Goal: Information Seeking & Learning: Learn about a topic

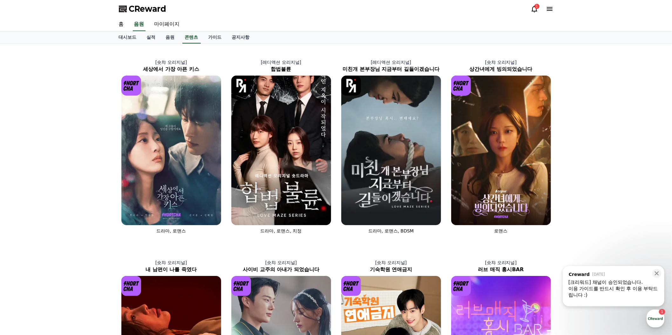
click at [535, 9] on div "1" at bounding box center [537, 6] width 5 height 5
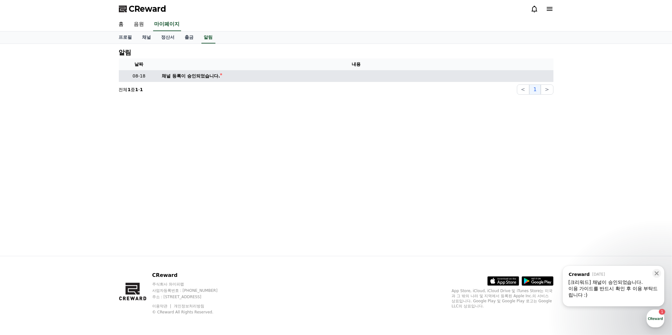
click at [220, 79] on div "채널 등록이 승인되었습니다." at bounding box center [191, 76] width 58 height 7
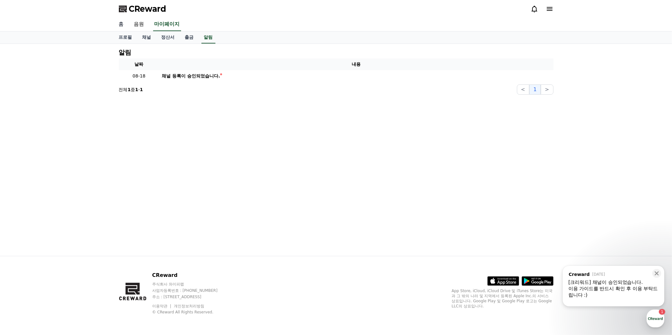
click at [124, 31] on link "홈" at bounding box center [121, 24] width 15 height 13
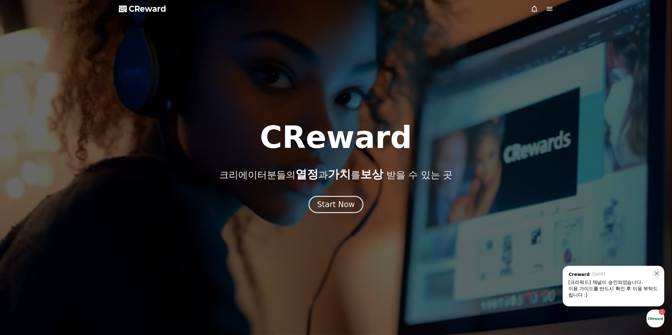
click at [546, 13] on icon at bounding box center [550, 9] width 8 height 8
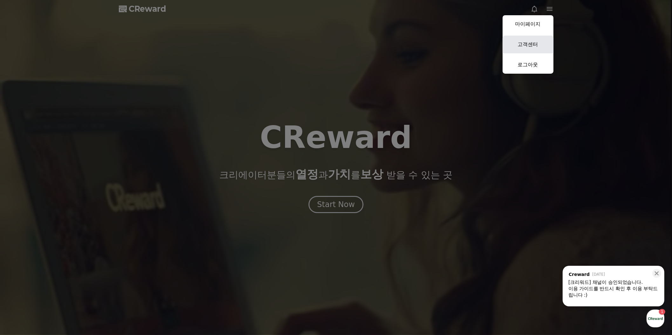
click at [513, 53] on link "고객센터" at bounding box center [528, 45] width 51 height 18
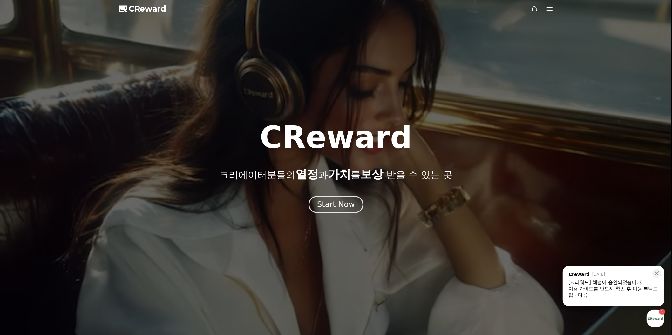
click at [547, 11] on icon at bounding box center [550, 9] width 6 height 4
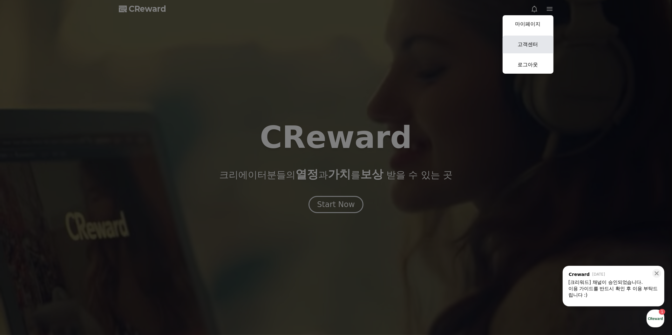
click at [521, 53] on link "고객센터" at bounding box center [528, 45] width 51 height 18
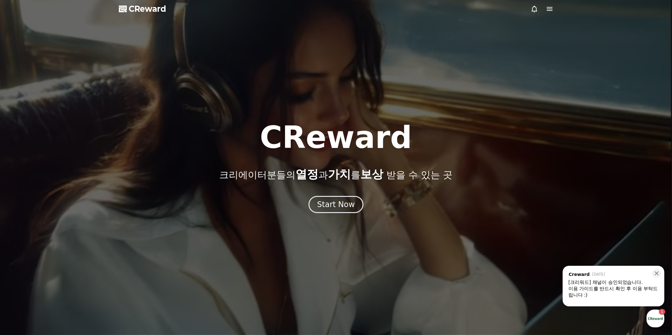
click at [550, 13] on icon at bounding box center [550, 9] width 8 height 8
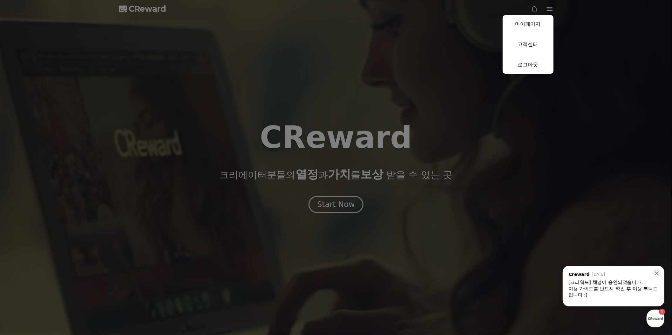
click at [171, 8] on button "close" at bounding box center [336, 167] width 672 height 335
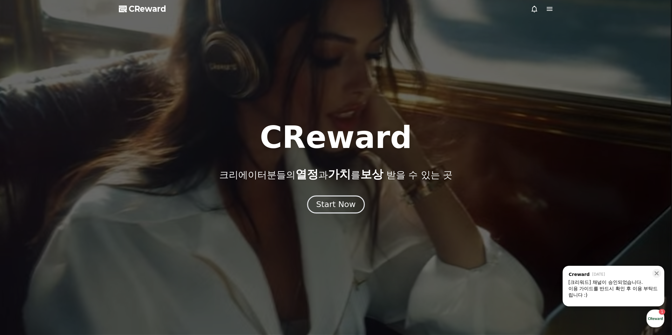
click at [322, 210] on div "Start Now" at bounding box center [335, 204] width 39 height 11
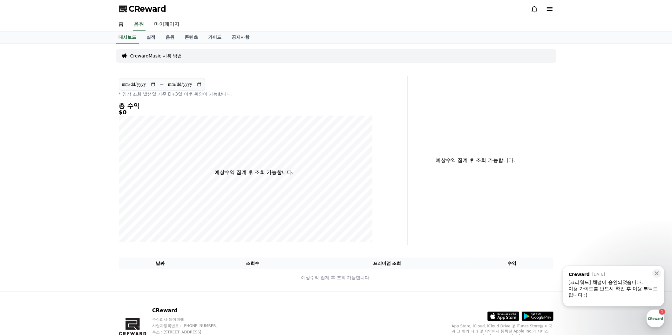
click at [592, 289] on div "이용 가이드를 반드시 확인 후 이용 부탁드립니다 :)" at bounding box center [614, 292] width 90 height 13
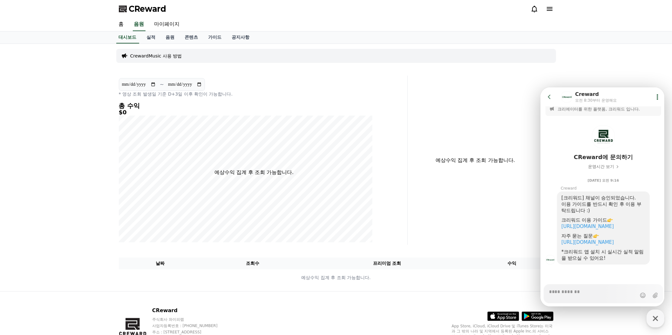
scroll to position [77, 0]
click at [609, 227] on link "https://creward.net/music/guide/android" at bounding box center [587, 226] width 52 height 6
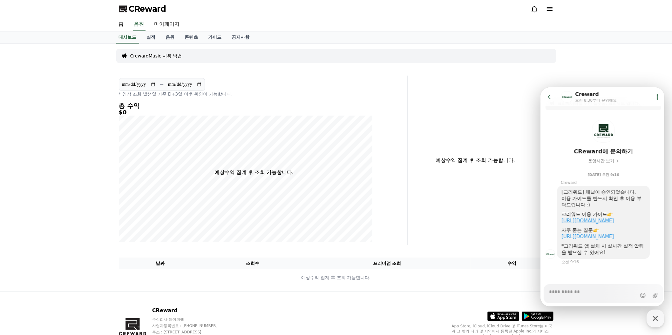
click at [598, 223] on link "https://creward.net/music/guide/android" at bounding box center [587, 221] width 52 height 6
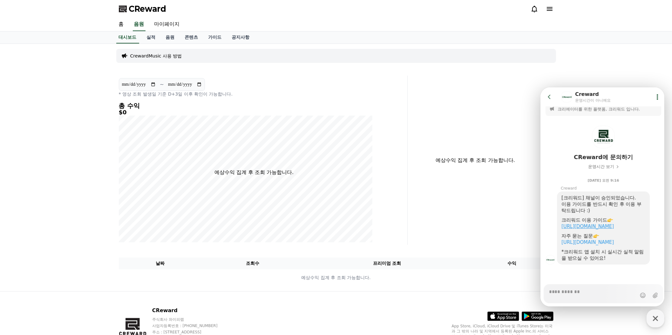
type textarea "*"
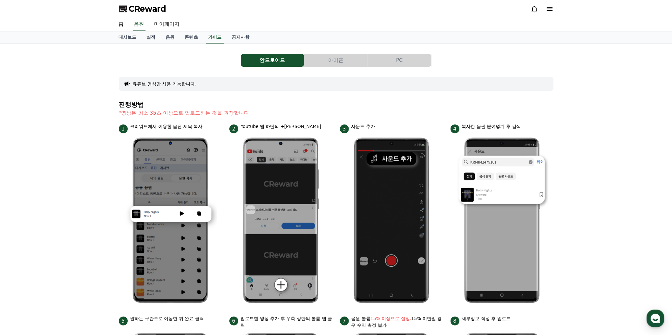
click at [403, 67] on button "PC" at bounding box center [399, 60] width 63 height 13
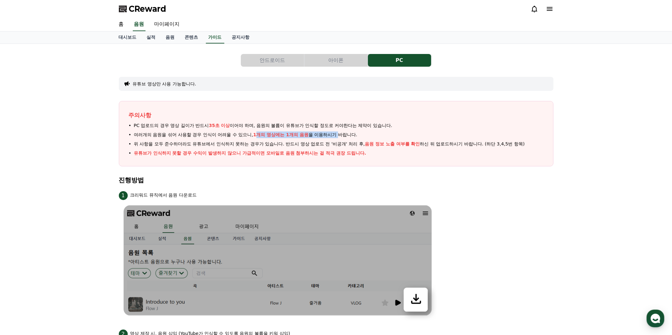
drag, startPoint x: 276, startPoint y: 208, endPoint x: 345, endPoint y: 202, distance: 68.5
click at [345, 138] on span "여러개의 음원을 섞어 사용할 경우 인식이 어려울 수 있으니, 1개의 영상에는 1개의 음원 을 이용하시기 바랍니다." at bounding box center [246, 135] width 224 height 7
click at [180, 44] on link "음원" at bounding box center [170, 37] width 19 height 12
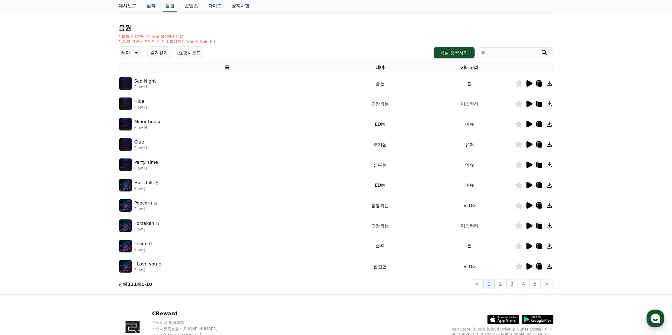
scroll to position [77, 0]
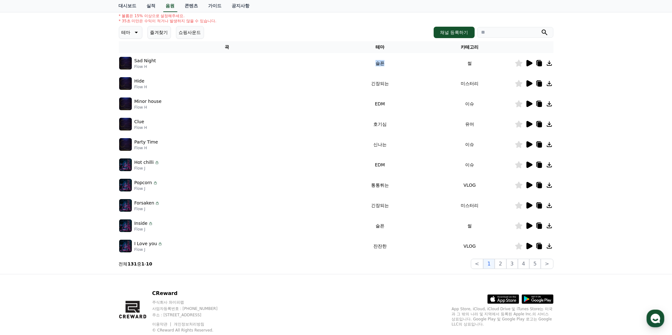
drag, startPoint x: 382, startPoint y: 152, endPoint x: 359, endPoint y: 147, distance: 23.3
click at [359, 73] on td "슬픈" at bounding box center [380, 63] width 90 height 20
copy td "슬픈"
click at [527, 66] on icon at bounding box center [530, 63] width 6 height 6
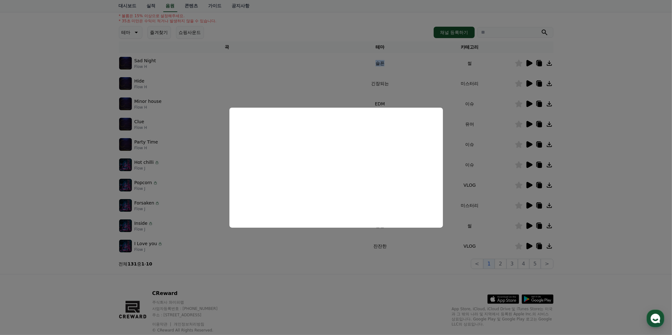
click at [592, 178] on button "close modal" at bounding box center [336, 167] width 672 height 335
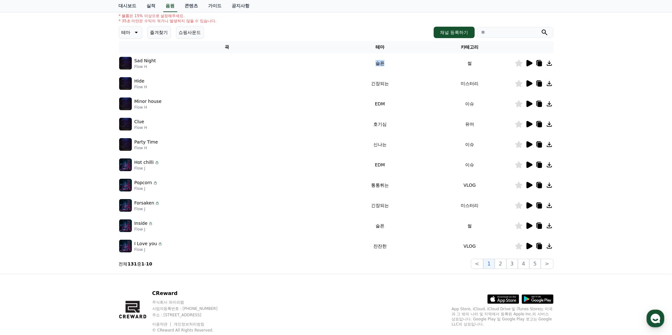
click at [547, 66] on icon at bounding box center [549, 63] width 5 height 5
click at [525, 87] on icon at bounding box center [529, 84] width 8 height 8
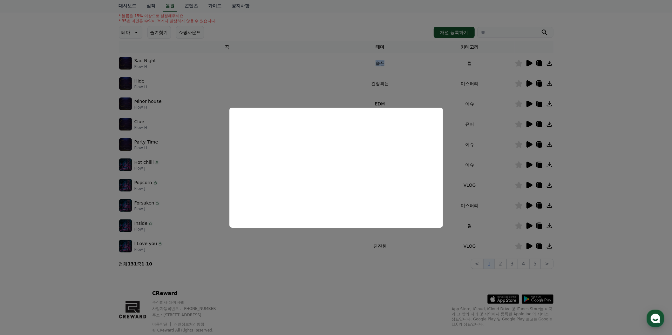
click at [619, 158] on button "close modal" at bounding box center [336, 167] width 672 height 335
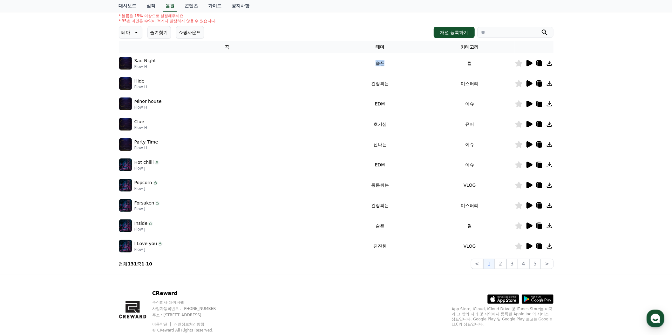
drag, startPoint x: 383, startPoint y: 185, endPoint x: 481, endPoint y: 190, distance: 97.7
click at [347, 94] on td "긴장되는" at bounding box center [380, 83] width 90 height 20
copy td "긴장되는"
click at [539, 87] on div at bounding box center [534, 84] width 38 height 8
click at [546, 87] on icon at bounding box center [550, 84] width 8 height 8
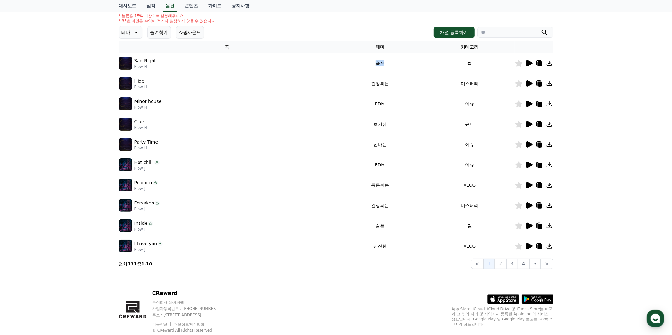
click at [73, 195] on div "크리워드 음원 서비스 이용 시 유의사항 음원 * 볼륨은 15% 이상으로 설정해주세요. * 35초 미만은 수익이 적거나 발생하지 않을 수 있습니…" at bounding box center [336, 120] width 672 height 307
click at [527, 107] on icon at bounding box center [530, 104] width 6 height 6
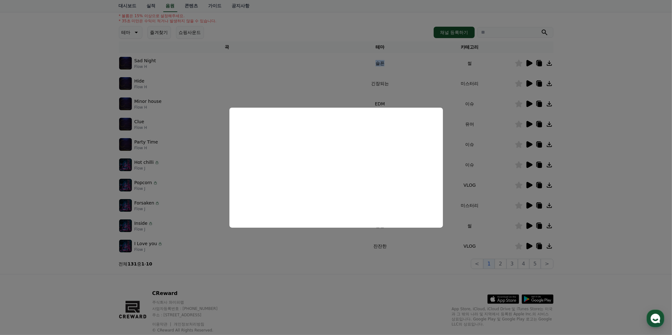
click at [631, 213] on button "close modal" at bounding box center [336, 167] width 672 height 335
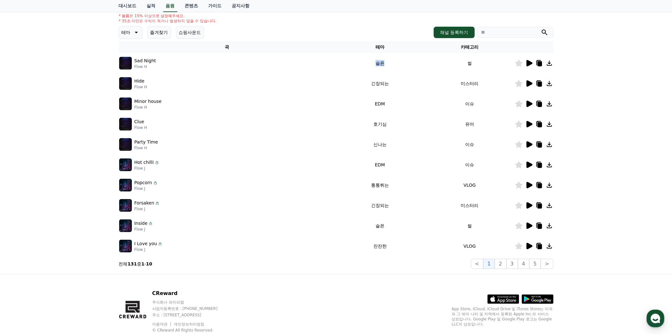
click at [378, 114] on td "EDM" at bounding box center [380, 104] width 90 height 20
drag, startPoint x: 375, startPoint y: 215, endPoint x: 357, endPoint y: 214, distance: 18.4
click at [357, 114] on td "EDM" at bounding box center [380, 104] width 90 height 20
copy td "EDM"
click at [546, 108] on icon at bounding box center [550, 104] width 8 height 8
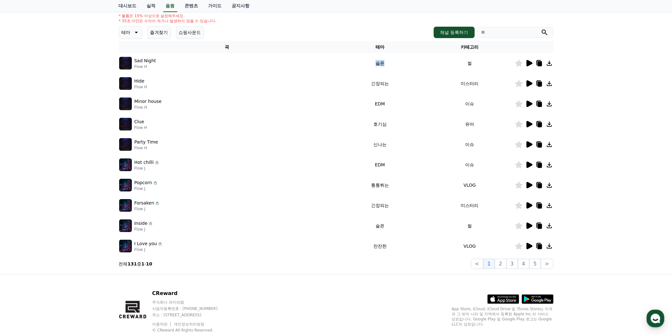
click at [92, 141] on div "크리워드 음원 서비스 이용 시 유의사항 음원 * 볼륨은 15% 이상으로 설정해주세요. * 35초 미만은 수익이 적거나 발생하지 않을 수 있습니…" at bounding box center [336, 120] width 672 height 307
click at [527, 127] on icon at bounding box center [530, 124] width 6 height 6
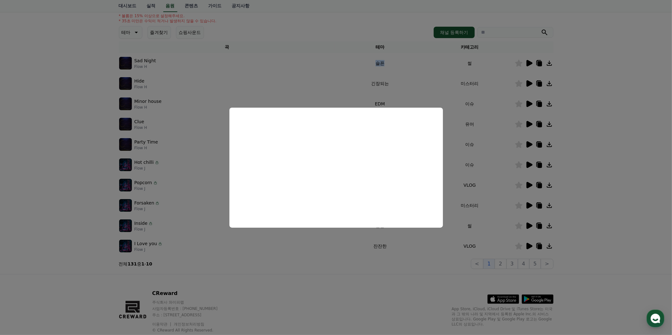
click at [620, 134] on button "close modal" at bounding box center [336, 167] width 672 height 335
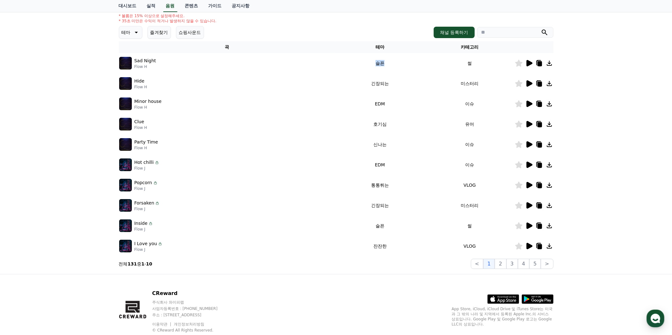
drag, startPoint x: 350, startPoint y: 248, endPoint x: 455, endPoint y: 248, distance: 104.9
click at [455, 134] on tr "Clue Flow H 호기심 유머" at bounding box center [336, 124] width 435 height 20
copy tr "호기심 유머"
click at [546, 128] on icon at bounding box center [550, 124] width 8 height 8
click at [46, 231] on div "크리워드 음원 서비스 이용 시 유의사항 음원 * 볼륨은 15% 이상으로 설정해주세요. * 35초 미만은 수익이 적거나 발생하지 않을 수 있습니…" at bounding box center [336, 120] width 672 height 307
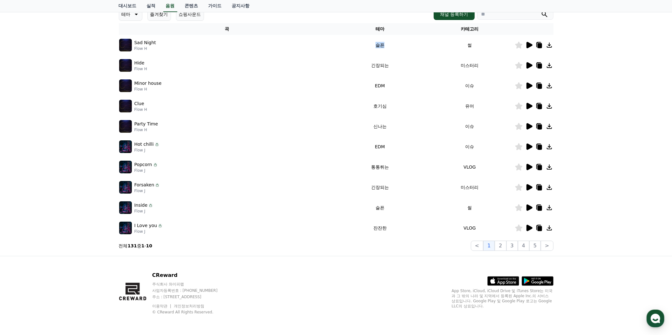
scroll to position [154, 0]
click at [527, 130] on icon at bounding box center [530, 126] width 6 height 6
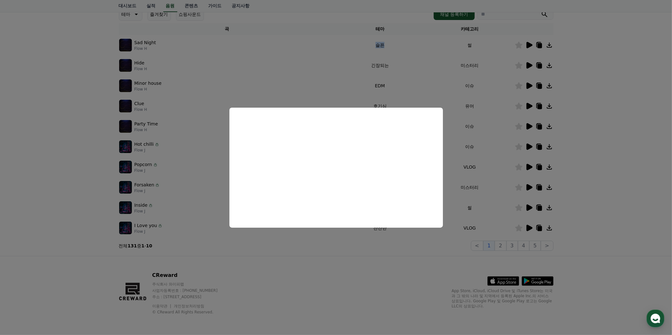
click at [609, 218] on button "close modal" at bounding box center [336, 167] width 672 height 335
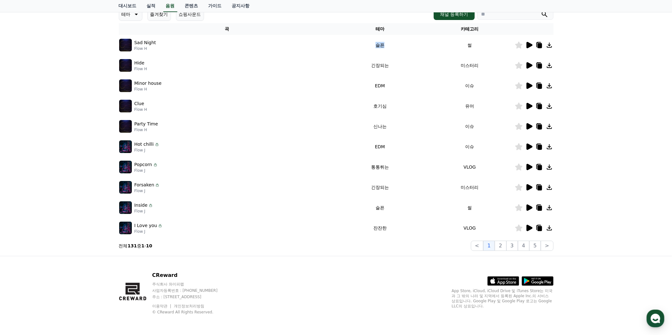
click at [527, 150] on icon at bounding box center [530, 147] width 6 height 6
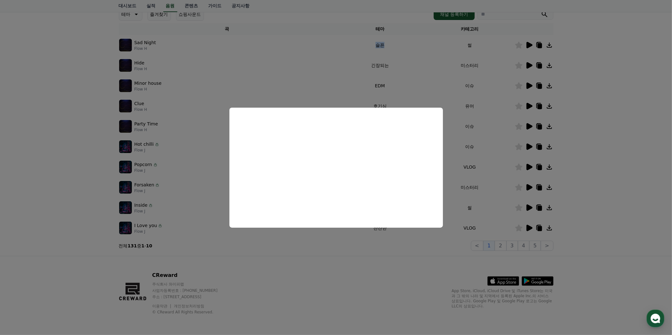
click at [660, 187] on button "close modal" at bounding box center [336, 167] width 672 height 335
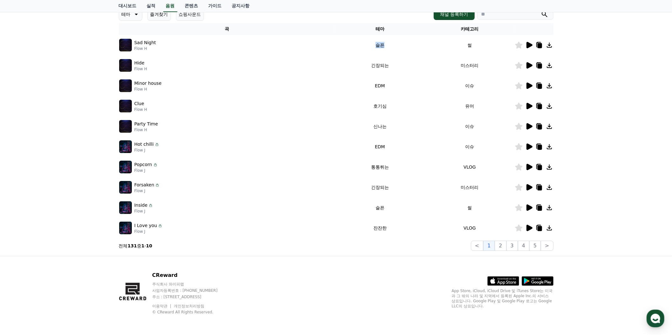
scroll to position [192, 0]
click at [527, 170] on icon at bounding box center [530, 167] width 6 height 6
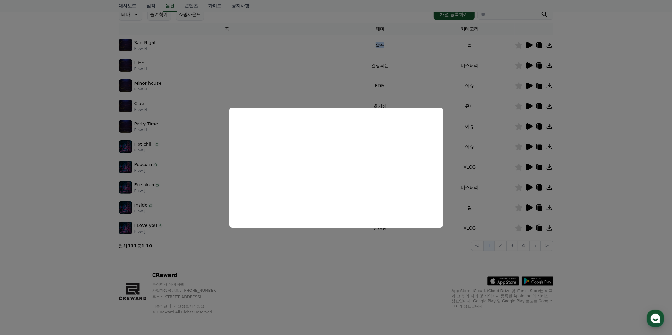
click at [606, 198] on button "close modal" at bounding box center [336, 167] width 672 height 335
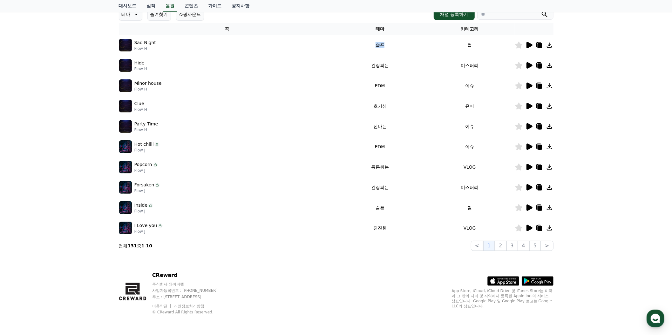
drag, startPoint x: 348, startPoint y: 231, endPoint x: 378, endPoint y: 231, distance: 29.6
click at [378, 177] on td "통통튀는" at bounding box center [380, 167] width 90 height 20
copy td "통통튀는"
click at [546, 171] on icon at bounding box center [550, 167] width 8 height 8
drag, startPoint x: 25, startPoint y: 198, endPoint x: 33, endPoint y: 203, distance: 9.3
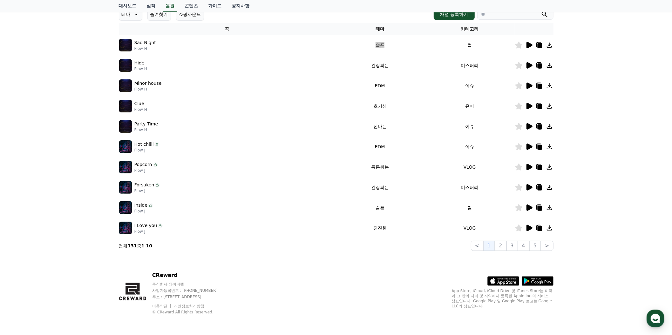
click at [26, 198] on div "크리워드 음원 서비스 이용 시 유의사항 음원 * 볼륨은 15% 이상으로 설정해주세요. * 35초 미만은 수익이 적거나 발생하지 않을 수 있습니…" at bounding box center [336, 102] width 672 height 307
click at [527, 191] on icon at bounding box center [530, 187] width 6 height 6
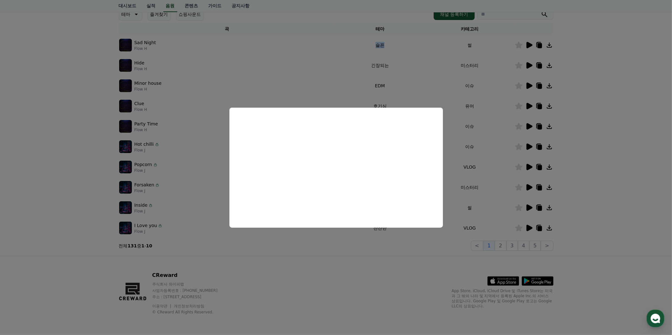
click at [624, 196] on button "close modal" at bounding box center [336, 167] width 672 height 335
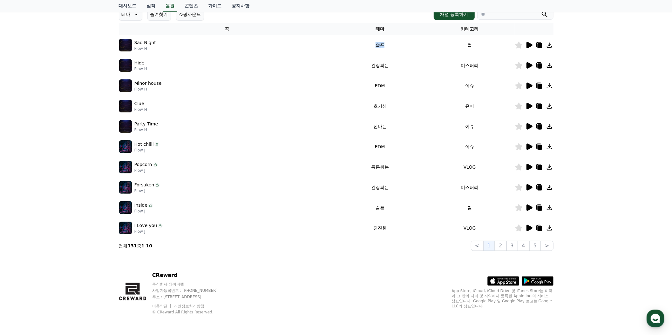
drag, startPoint x: 351, startPoint y: 224, endPoint x: 463, endPoint y: 225, distance: 112.2
click at [463, 198] on tr "Forsaken Flow J 긴장되는 미스터리" at bounding box center [336, 187] width 435 height 20
copy tr "긴장되는 미스터리"
click at [546, 191] on icon at bounding box center [550, 188] width 8 height 8
drag, startPoint x: 72, startPoint y: 170, endPoint x: 78, endPoint y: 171, distance: 6.5
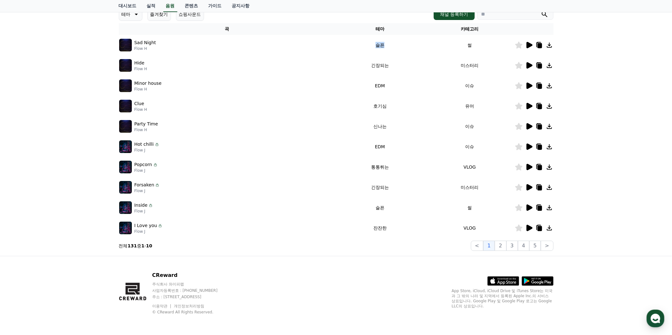
click at [72, 170] on div "크리워드 음원 서비스 이용 시 유의사항 음원 * 볼륨은 15% 이상으로 설정해주세요. * 35초 미만은 수익이 적거나 발생하지 않을 수 있습니…" at bounding box center [336, 102] width 672 height 307
click at [525, 212] on icon at bounding box center [529, 208] width 8 height 8
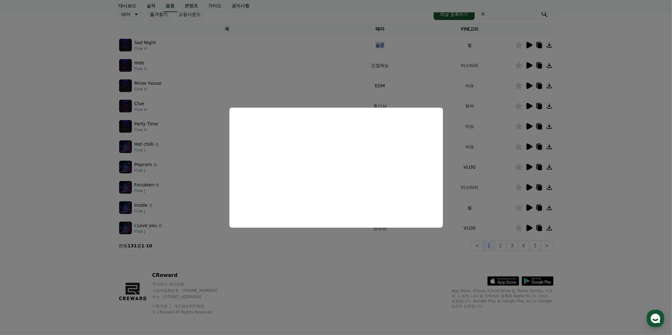
click at [607, 176] on button "close modal" at bounding box center [336, 167] width 672 height 335
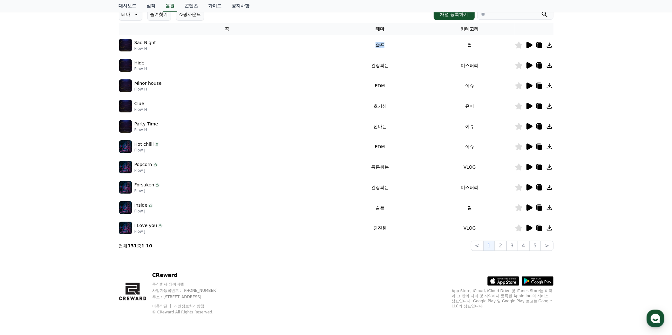
drag, startPoint x: 461, startPoint y: 260, endPoint x: 357, endPoint y: 259, distance: 104.2
click at [357, 218] on tr "Inside Flow J 슬픈 썰" at bounding box center [336, 208] width 435 height 20
copy tr "슬픈 썰"
click at [546, 212] on icon at bounding box center [550, 208] width 8 height 8
click at [96, 242] on div "크리워드 음원 서비스 이용 시 유의사항 음원 * 볼륨은 15% 이상으로 설정해주세요. * 35초 미만은 수익이 적거나 발생하지 않을 수 있습니…" at bounding box center [336, 102] width 672 height 307
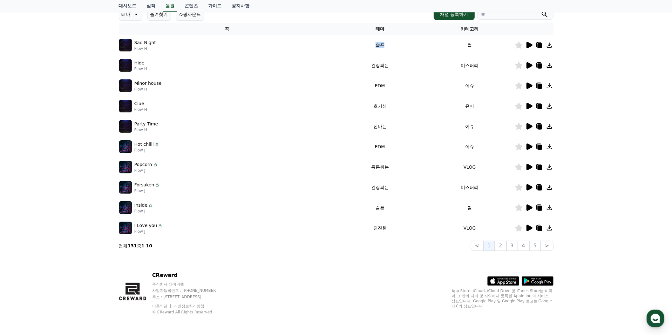
click at [527, 231] on icon at bounding box center [530, 228] width 6 height 6
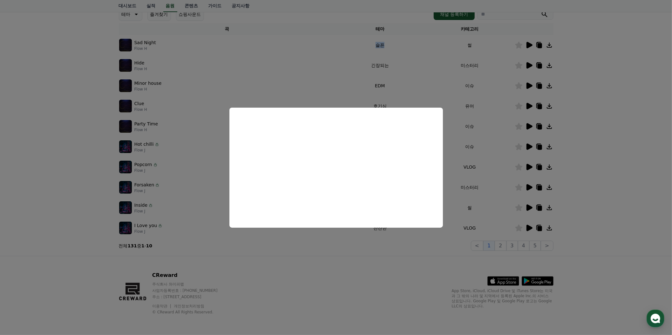
click at [575, 251] on button "close modal" at bounding box center [336, 167] width 672 height 335
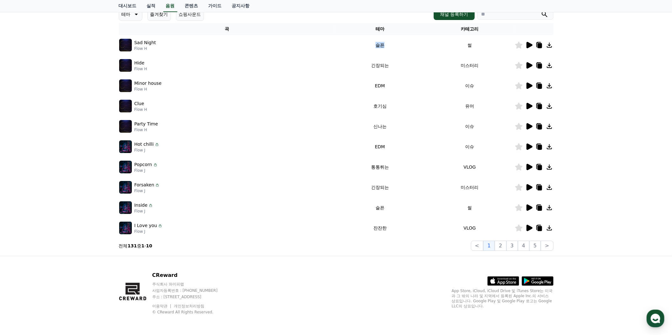
click at [547, 231] on icon at bounding box center [549, 228] width 5 height 5
drag, startPoint x: 459, startPoint y: 292, endPoint x: 355, endPoint y: 293, distance: 103.3
click at [355, 238] on tr "I Love you Flow J 잔잔한 VLOG" at bounding box center [336, 228] width 435 height 20
copy tr "잔잔한 VLOG"
click at [60, 114] on div "크리워드 음원 서비스 이용 시 유의사항 음원 * 볼륨은 15% 이상으로 설정해주세요. * 35초 미만은 수익이 적거나 발생하지 않을 수 있습니…" at bounding box center [336, 102] width 672 height 307
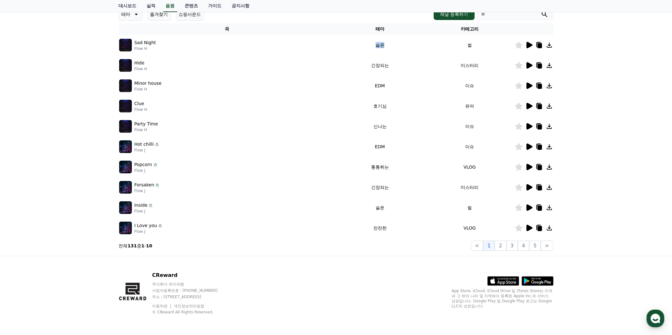
scroll to position [308, 0]
click at [507, 243] on button "2" at bounding box center [512, 246] width 11 height 10
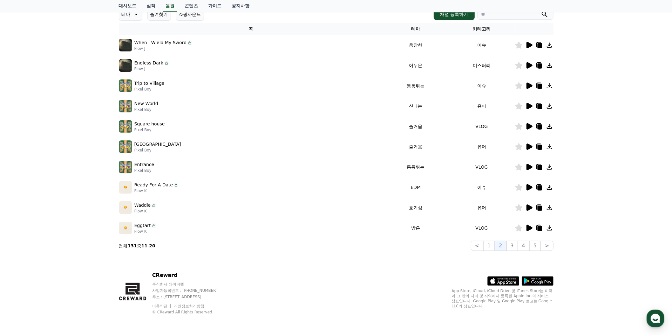
scroll to position [77, 0]
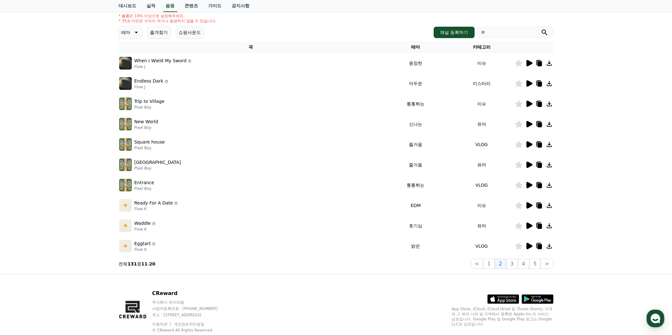
click at [140, 36] on icon at bounding box center [136, 33] width 8 height 8
click at [133, 34] on button "웅장한" at bounding box center [129, 27] width 18 height 14
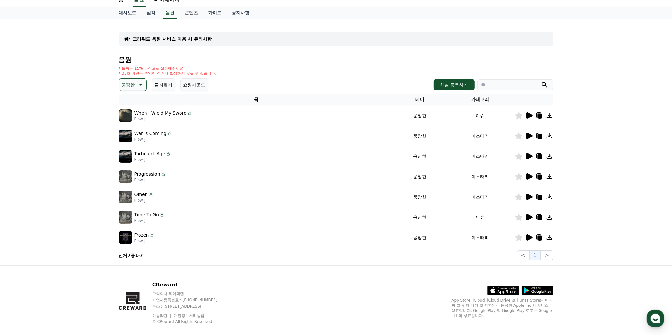
scroll to position [38, 0]
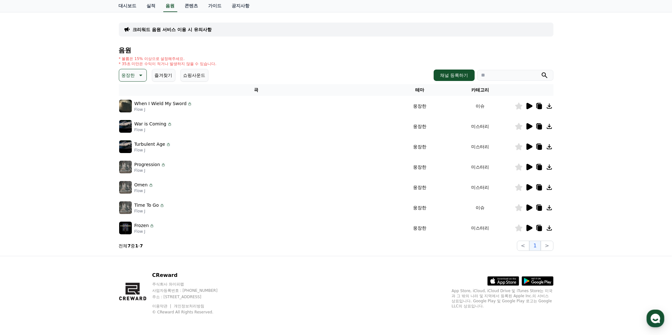
click at [527, 109] on icon at bounding box center [530, 106] width 6 height 6
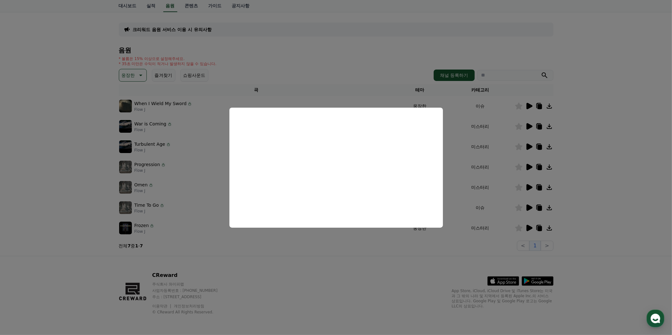
click at [612, 162] on button "close modal" at bounding box center [336, 167] width 672 height 335
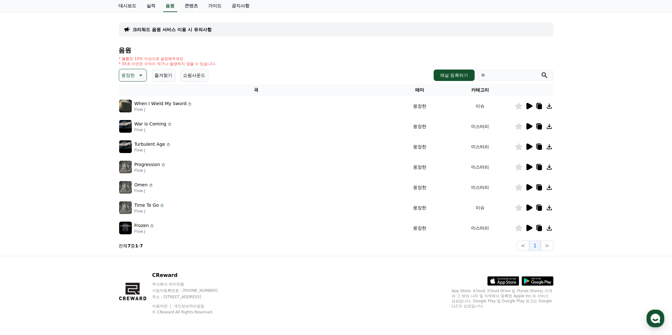
drag, startPoint x: 389, startPoint y: 187, endPoint x: 517, endPoint y: 186, distance: 128.1
click at [465, 116] on tr "When I Wield My Sword Flow J 웅장한 이슈" at bounding box center [336, 106] width 435 height 20
copy tr "웅장한 이슈"
click at [547, 109] on icon at bounding box center [549, 106] width 5 height 5
click at [527, 130] on icon at bounding box center [530, 126] width 6 height 6
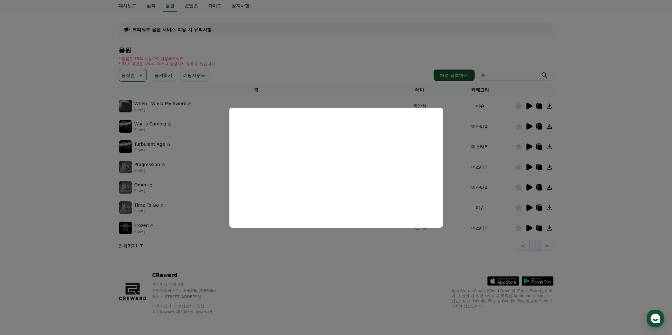
click at [621, 196] on button "close modal" at bounding box center [336, 167] width 672 height 335
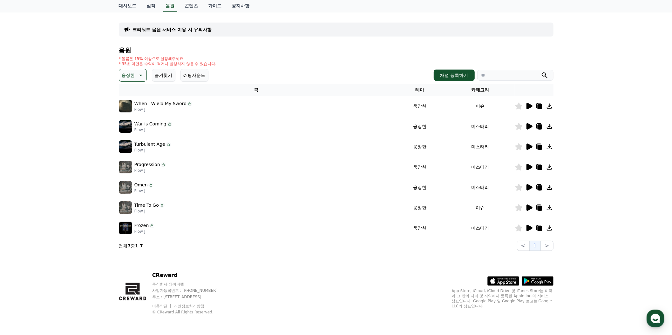
click at [525, 151] on icon at bounding box center [529, 147] width 8 height 8
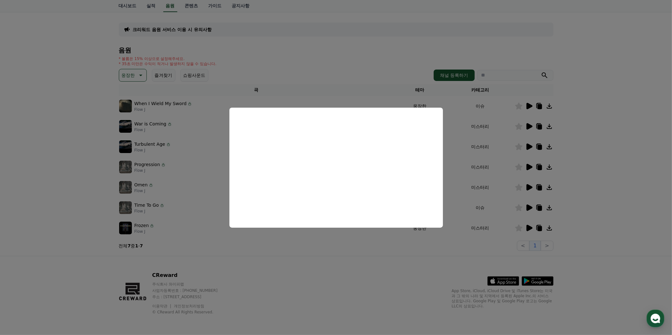
click at [607, 157] on button "close modal" at bounding box center [336, 167] width 672 height 335
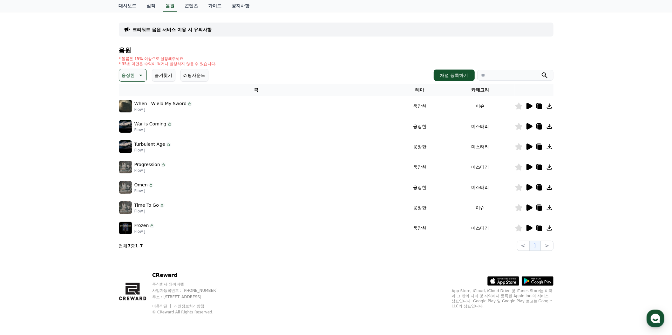
click at [546, 151] on icon at bounding box center [550, 147] width 8 height 8
click at [74, 153] on div "크리워드 음원 서비스 이용 시 유의사항 음원 * 볼륨은 15% 이상으로 설정해주세요. * 35초 미만은 수익이 적거나 발생하지 않을 수 있습니…" at bounding box center [336, 133] width 672 height 246
click at [525, 151] on icon at bounding box center [529, 147] width 8 height 8
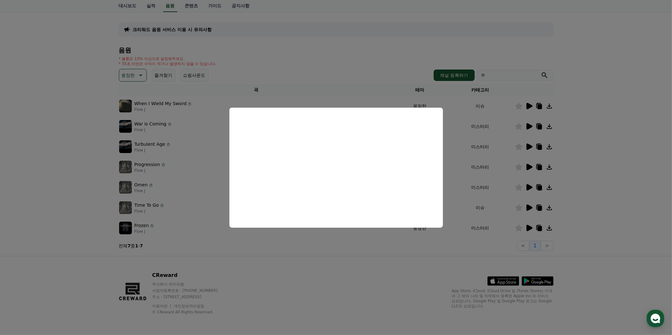
click at [588, 149] on button "close modal" at bounding box center [336, 167] width 672 height 335
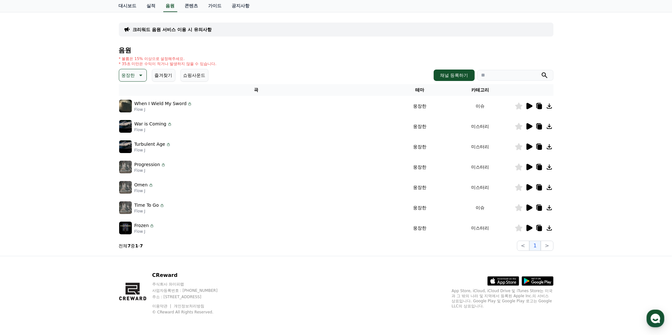
click at [527, 170] on icon at bounding box center [530, 167] width 6 height 6
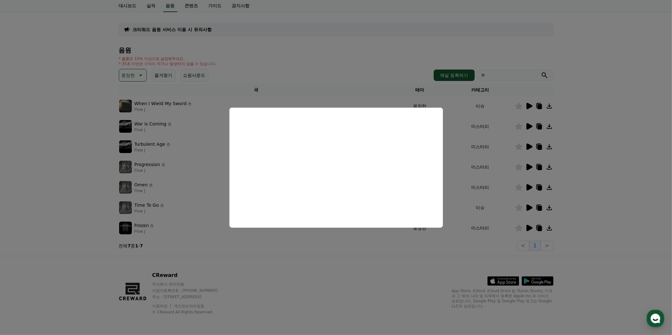
click at [599, 222] on button "close modal" at bounding box center [336, 167] width 672 height 335
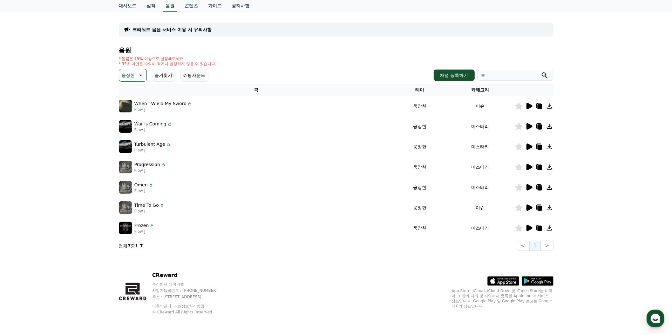
click at [525, 191] on icon at bounding box center [529, 188] width 8 height 8
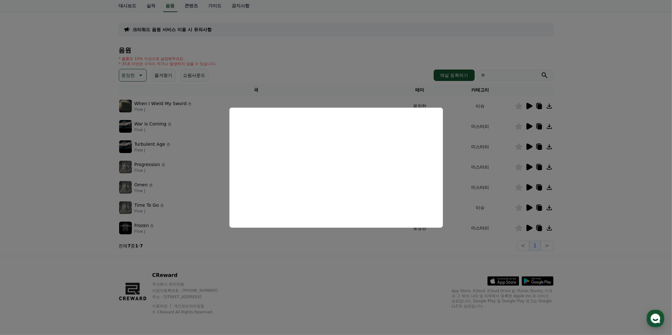
click at [652, 201] on button "close modal" at bounding box center [336, 167] width 672 height 335
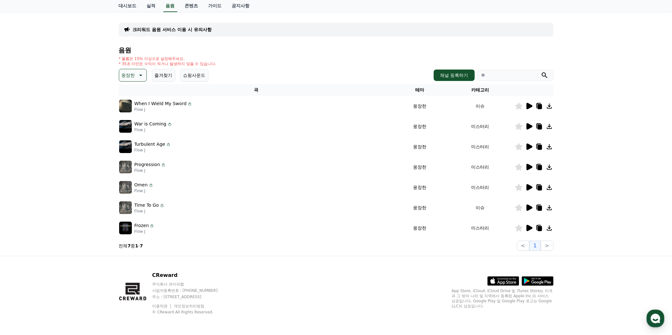
click at [144, 72] on icon at bounding box center [140, 76] width 8 height 8
click at [137, 110] on button "어두운" at bounding box center [129, 103] width 18 height 14
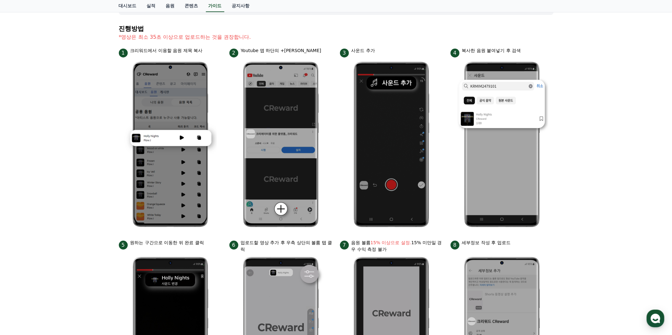
scroll to position [77, 0]
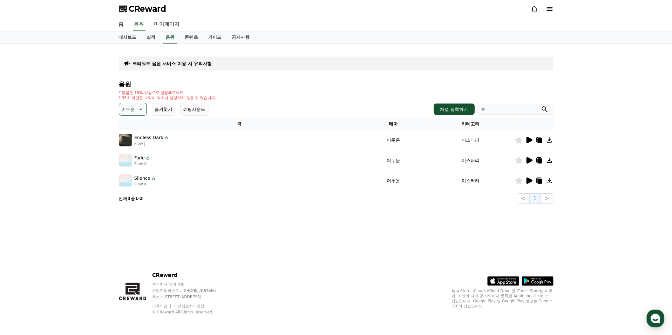
click at [147, 116] on button "어두운" at bounding box center [133, 109] width 28 height 13
click at [138, 166] on button "호기심" at bounding box center [129, 159] width 18 height 14
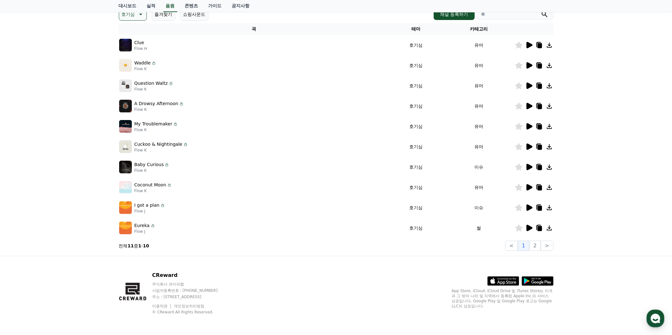
scroll to position [154, 0]
click at [525, 90] on icon at bounding box center [529, 86] width 8 height 8
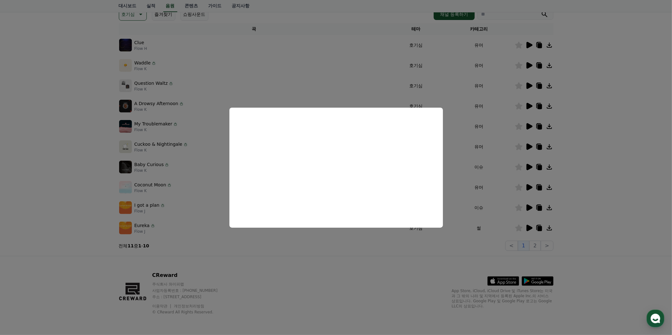
click at [575, 126] on button "close modal" at bounding box center [336, 167] width 672 height 335
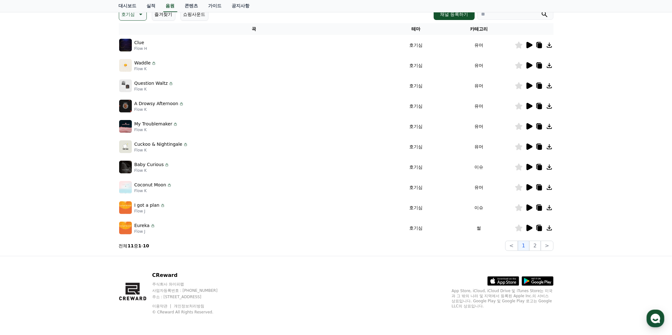
click at [527, 69] on icon at bounding box center [530, 65] width 6 height 6
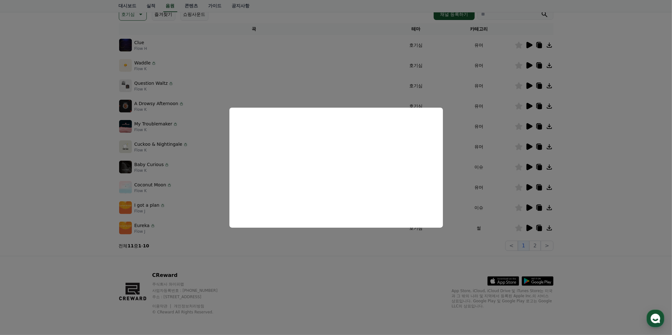
click at [602, 181] on button "close modal" at bounding box center [336, 167] width 672 height 335
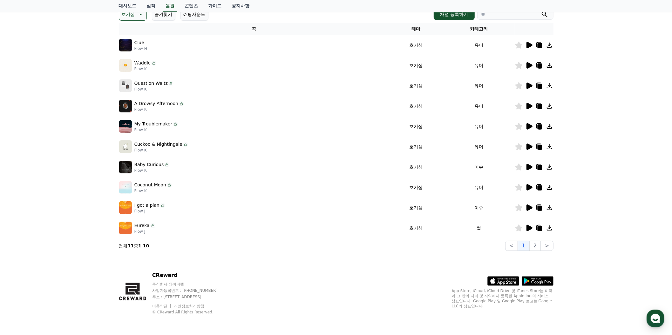
click at [527, 109] on icon at bounding box center [530, 106] width 6 height 6
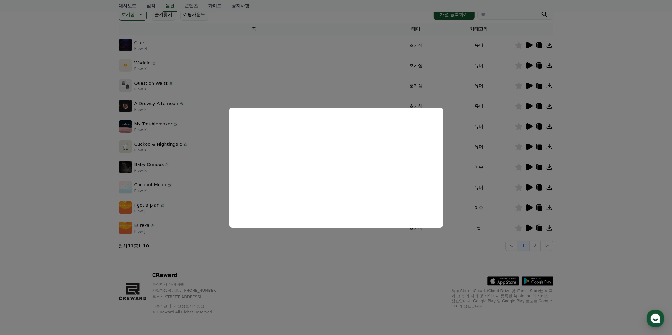
click at [601, 192] on button "close modal" at bounding box center [336, 167] width 672 height 335
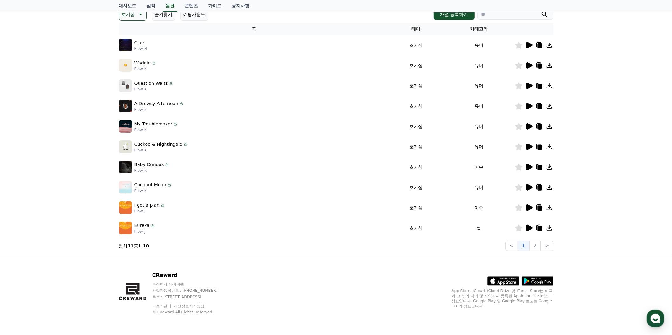
click at [525, 110] on icon at bounding box center [529, 106] width 8 height 8
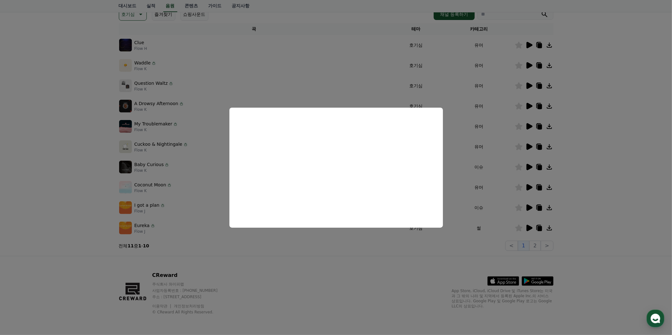
click at [578, 148] on button "close modal" at bounding box center [336, 167] width 672 height 335
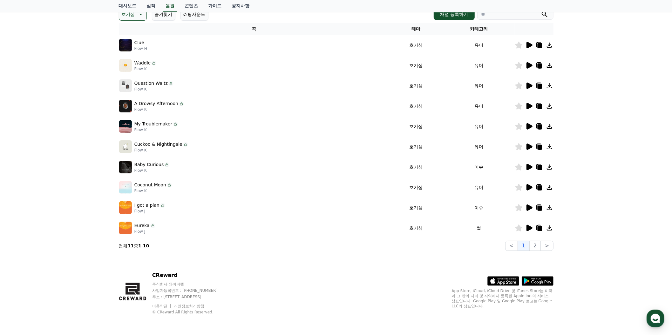
click at [547, 109] on icon at bounding box center [549, 106] width 5 height 5
drag, startPoint x: 387, startPoint y: 170, endPoint x: 464, endPoint y: 169, distance: 76.9
click at [464, 116] on tr "A Drowsy Afternoon Flow K 호기심 유머" at bounding box center [336, 106] width 435 height 20
copy tr "호기심 유머"
click at [76, 152] on div "크리워드 음원 서비스 이용 시 유의사항 음원 * 볼륨은 15% 이상으로 설정해주세요. * 35초 미만은 수익이 적거나 발생하지 않을 수 있습니…" at bounding box center [336, 102] width 672 height 307
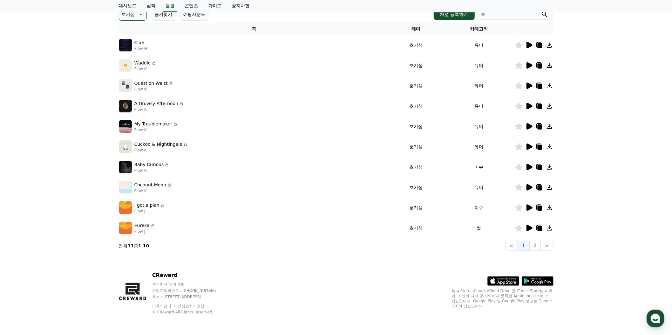
click at [527, 130] on icon at bounding box center [530, 126] width 6 height 6
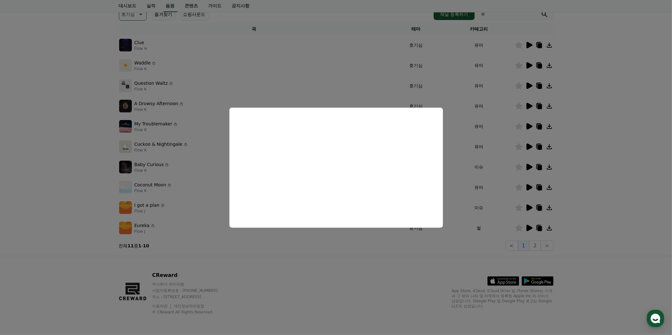
click at [606, 212] on button "close modal" at bounding box center [336, 167] width 672 height 335
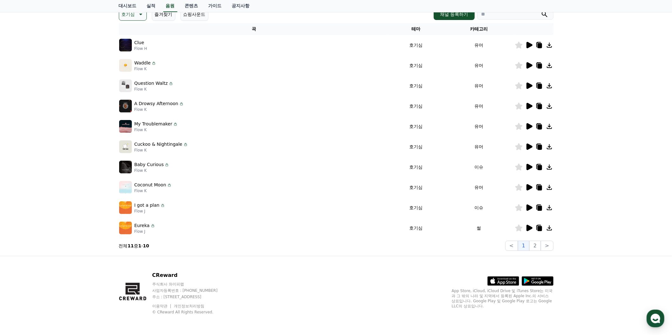
click at [527, 89] on icon at bounding box center [530, 86] width 6 height 6
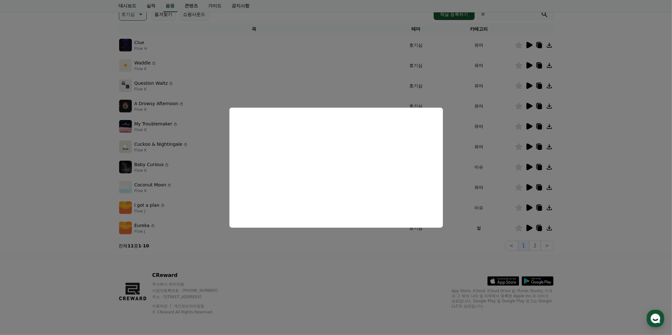
click at [623, 166] on button "close modal" at bounding box center [336, 167] width 672 height 335
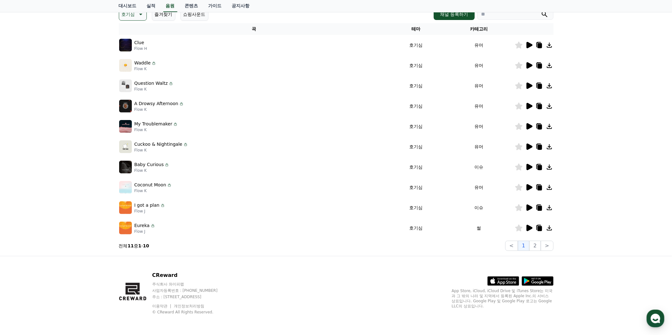
click at [525, 151] on icon at bounding box center [529, 147] width 8 height 8
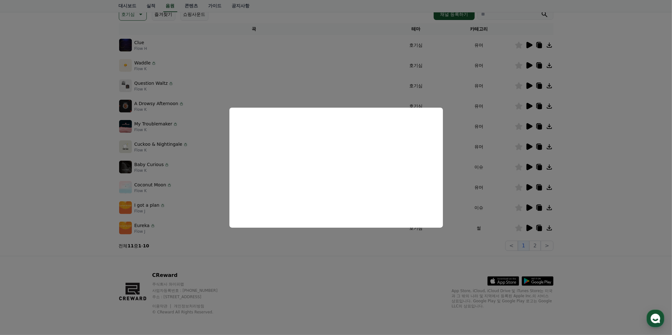
click at [619, 251] on button "close modal" at bounding box center [336, 167] width 672 height 335
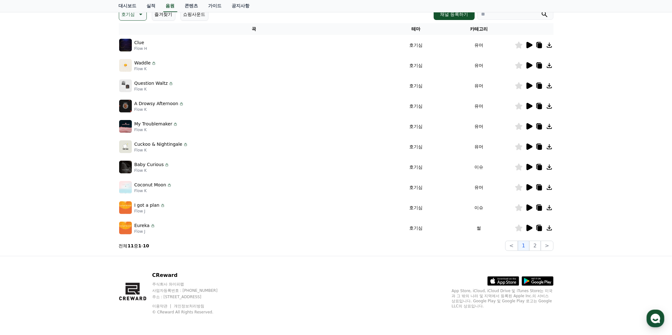
click at [527, 170] on icon at bounding box center [530, 167] width 6 height 6
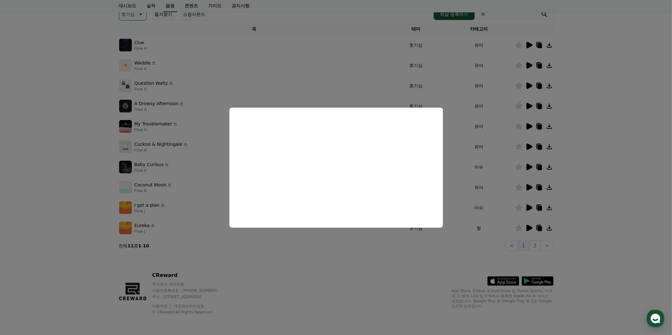
click at [601, 160] on button "close modal" at bounding box center [336, 167] width 672 height 335
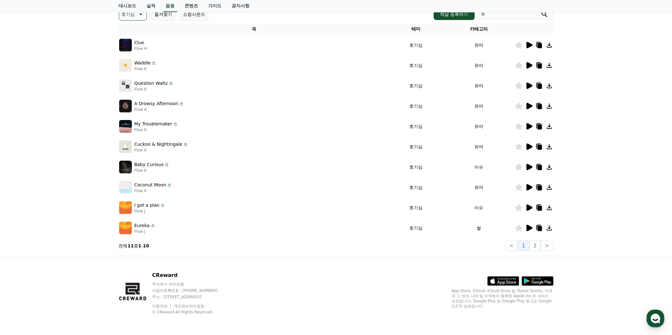
scroll to position [269, 0]
click at [527, 186] on icon at bounding box center [530, 187] width 6 height 6
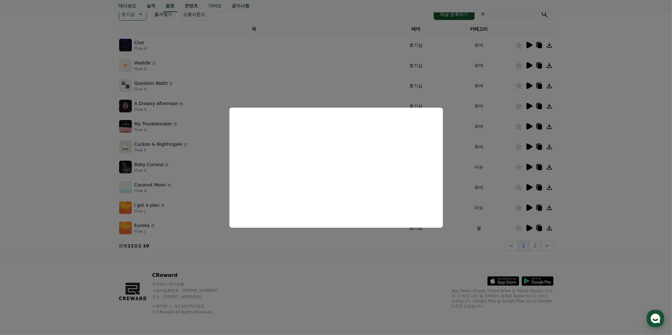
click at [626, 145] on button "close modal" at bounding box center [336, 167] width 672 height 335
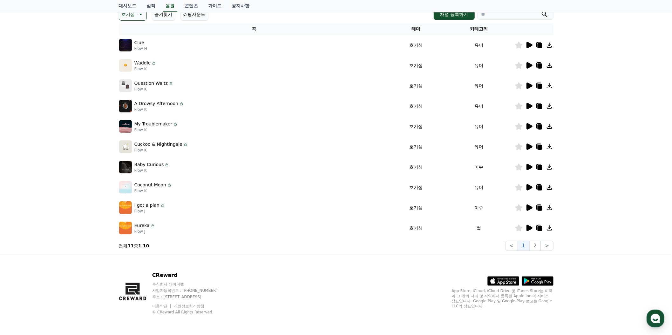
click at [525, 212] on icon at bounding box center [529, 208] width 8 height 8
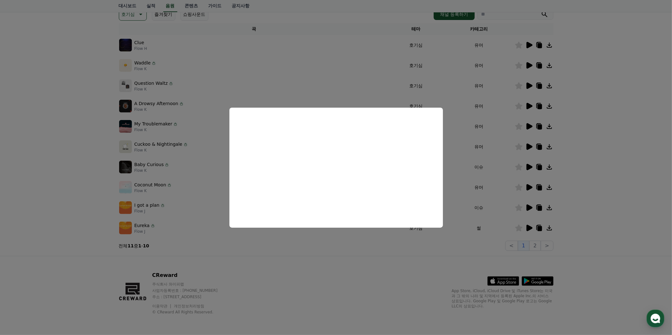
click at [587, 187] on button "close modal" at bounding box center [336, 167] width 672 height 335
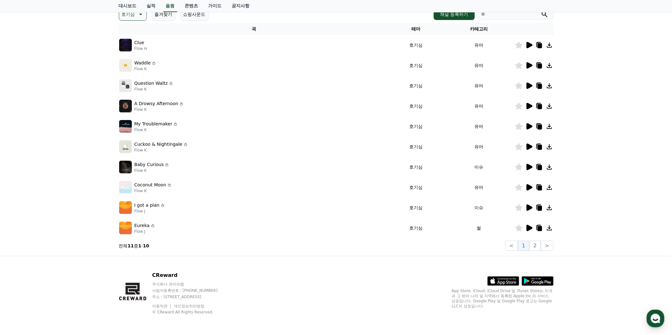
click at [525, 232] on icon at bounding box center [529, 228] width 8 height 8
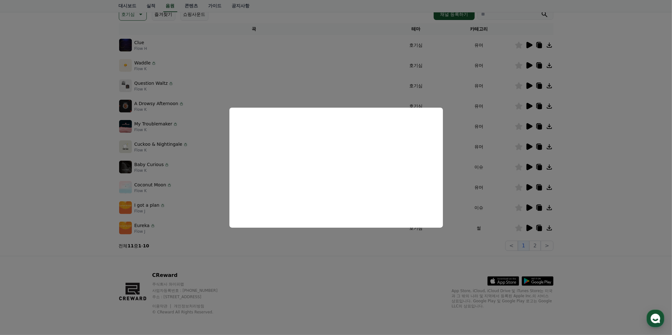
click at [588, 248] on button "close modal" at bounding box center [336, 167] width 672 height 335
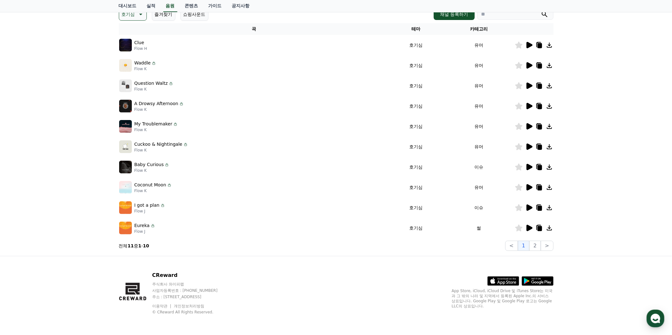
scroll to position [231, 0]
click at [536, 232] on div at bounding box center [534, 228] width 38 height 8
click at [546, 232] on icon at bounding box center [550, 228] width 8 height 8
drag, startPoint x: 467, startPoint y: 291, endPoint x: 388, endPoint y: 293, distance: 79.5
click at [388, 238] on tr "Eureka Flow J 호기심 썰" at bounding box center [336, 228] width 435 height 20
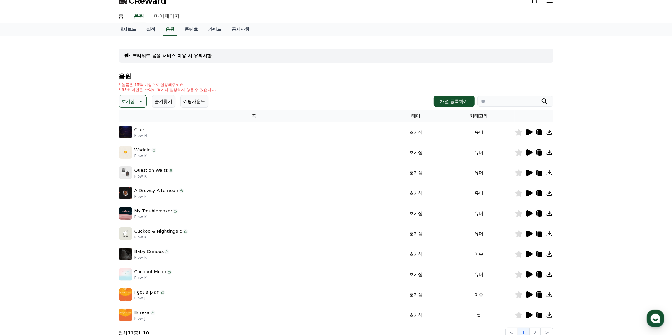
scroll to position [0, 0]
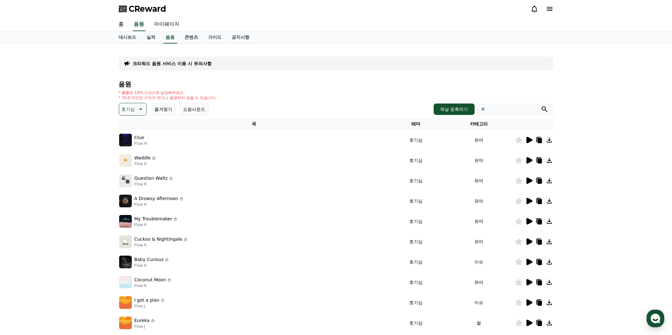
click at [147, 116] on button "호기심" at bounding box center [133, 109] width 28 height 13
click at [138, 67] on button "즐거움" at bounding box center [129, 60] width 18 height 14
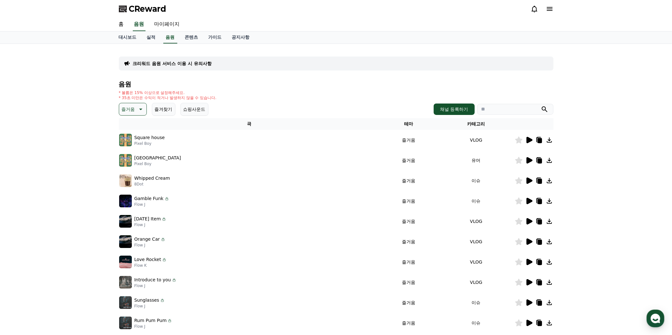
click at [98, 125] on div "크리워드 음원 서비스 이용 시 유의사항 음원 * 볼륨은 15% 이상으로 설정해주세요. * 35초 미만은 수익이 적거나 발생하지 않을 수 있습니…" at bounding box center [336, 197] width 672 height 307
click at [527, 143] on icon at bounding box center [530, 140] width 6 height 6
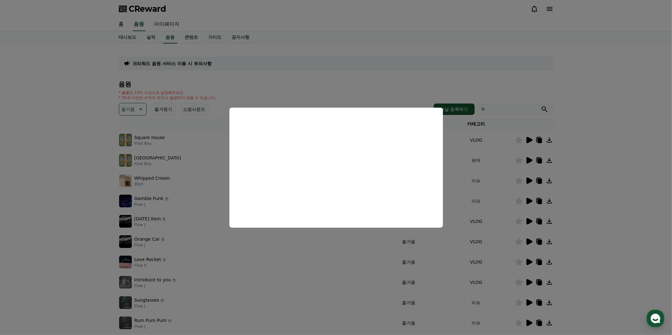
click at [69, 233] on button "close modal" at bounding box center [336, 167] width 672 height 335
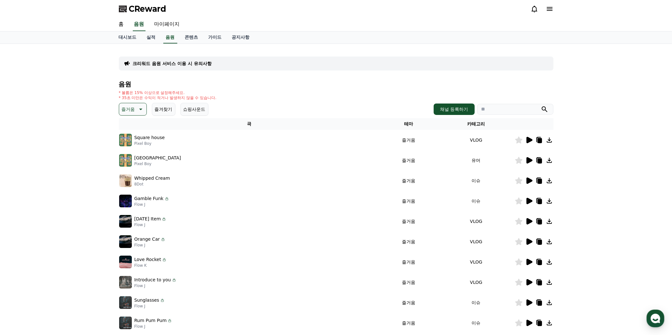
click at [515, 144] on div at bounding box center [534, 140] width 38 height 8
click at [527, 143] on icon at bounding box center [530, 140] width 6 height 6
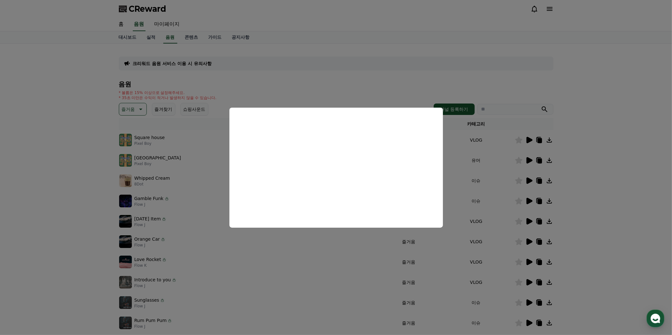
click at [604, 210] on button "close modal" at bounding box center [336, 167] width 672 height 335
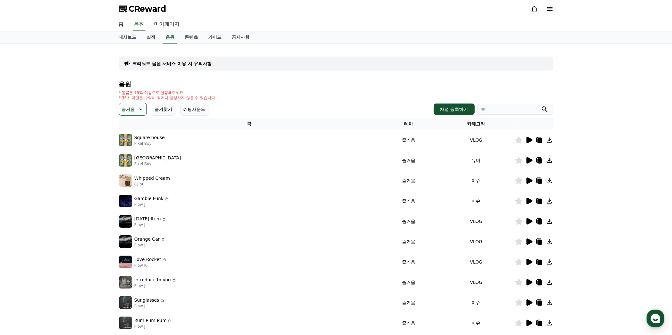
click at [527, 164] on icon at bounding box center [530, 160] width 6 height 6
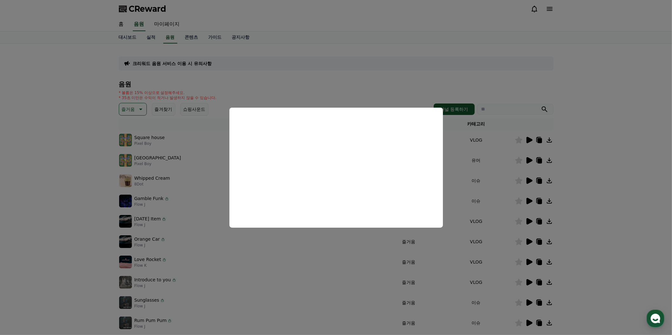
click at [638, 185] on button "close modal" at bounding box center [336, 167] width 672 height 335
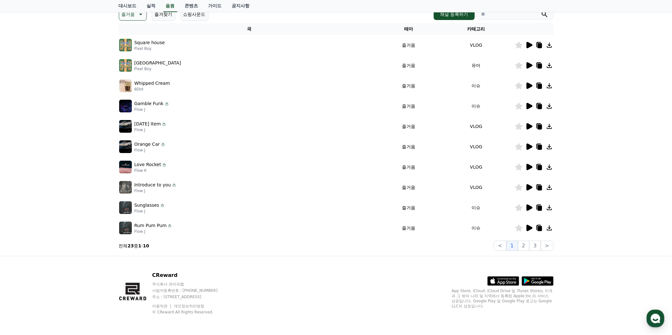
scroll to position [115, 0]
click at [525, 90] on icon at bounding box center [529, 86] width 8 height 8
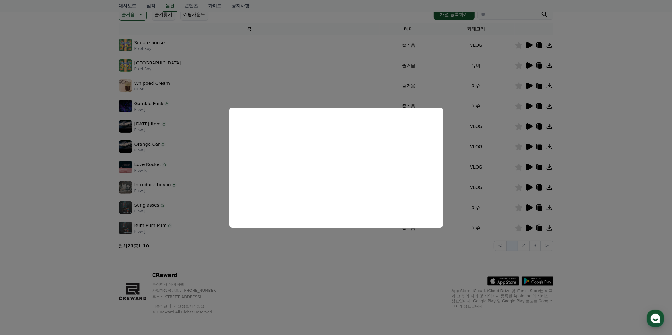
click at [610, 87] on button "close modal" at bounding box center [336, 167] width 672 height 335
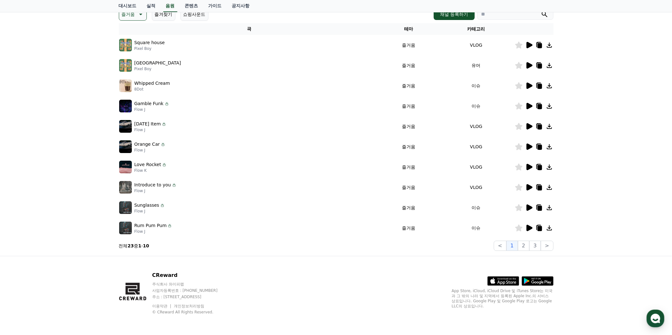
click at [546, 49] on icon at bounding box center [550, 45] width 8 height 8
click at [546, 90] on icon at bounding box center [550, 86] width 8 height 8
drag, startPoint x: 463, startPoint y: 110, endPoint x: 224, endPoint y: 204, distance: 256.8
click at [374, 55] on tr "Square house Pixel Boy 즐거움 VLOG" at bounding box center [336, 45] width 435 height 20
copy tr "즐거움 VLOG"
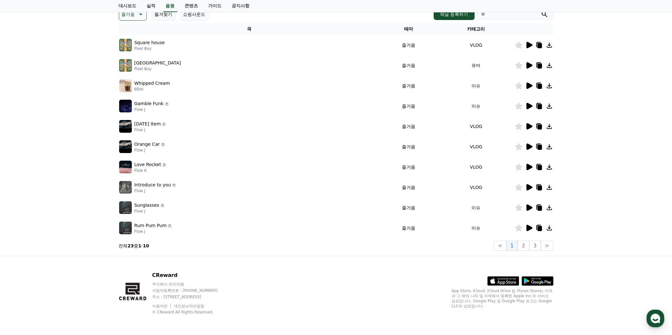
click at [49, 158] on div "크리워드 음원 서비스 이용 시 유의사항 음원 * 볼륨은 15% 이상으로 설정해주세요. * 35초 미만은 수익이 적거나 발생하지 않을 수 있습니…" at bounding box center [336, 102] width 672 height 307
click at [527, 109] on icon at bounding box center [530, 106] width 6 height 6
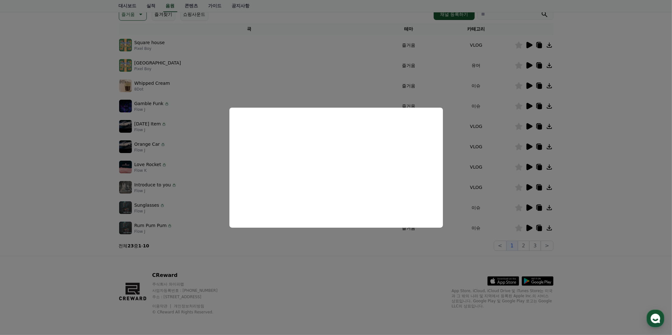
click at [596, 219] on button "close modal" at bounding box center [336, 167] width 672 height 335
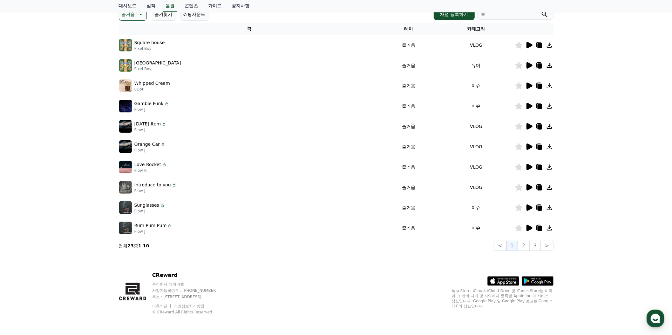
click at [527, 130] on icon at bounding box center [530, 126] width 6 height 6
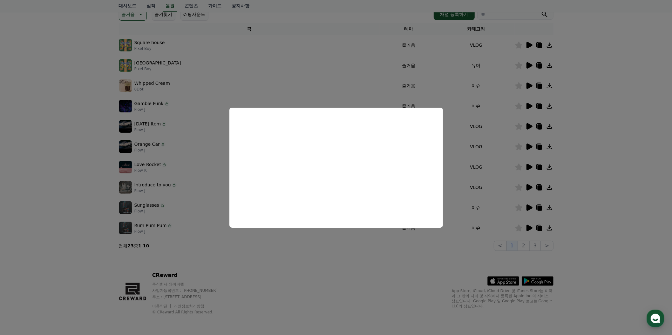
click at [637, 211] on button "close modal" at bounding box center [336, 167] width 672 height 335
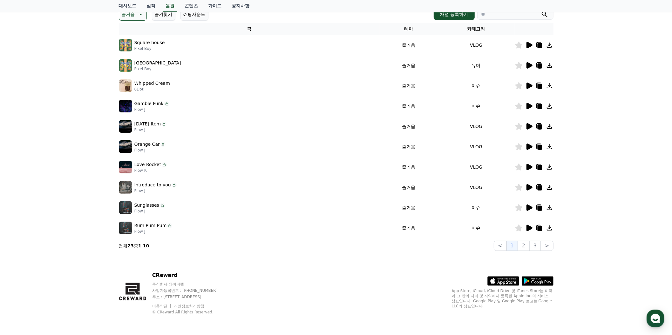
click at [527, 150] on icon at bounding box center [530, 147] width 6 height 6
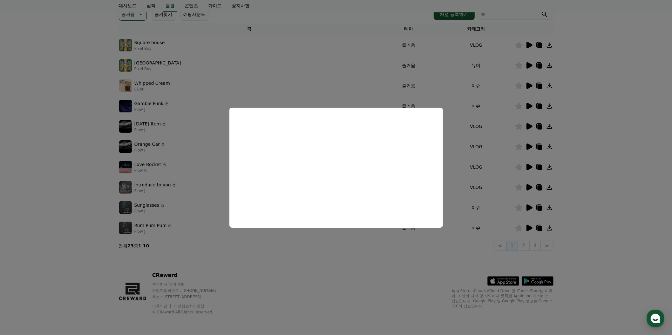
scroll to position [154, 0]
click at [599, 107] on button "close modal" at bounding box center [336, 167] width 672 height 335
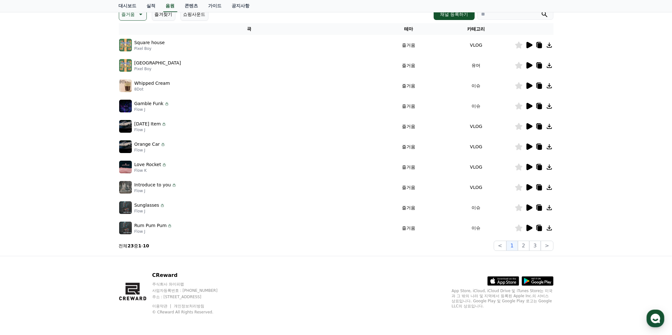
click at [546, 151] on icon at bounding box center [550, 147] width 8 height 8
drag, startPoint x: 466, startPoint y: 237, endPoint x: 373, endPoint y: 237, distance: 92.8
click at [373, 157] on tr "Orange Car Flow J 즐거움 VLOG" at bounding box center [336, 147] width 435 height 20
copy tr "즐거움 VLOG"
click at [61, 195] on div "크리워드 음원 서비스 이용 시 유의사항 음원 * 볼륨은 15% 이상으로 설정해주세요. * 35초 미만은 수익이 적거나 발생하지 않을 수 있습니…" at bounding box center [336, 102] width 672 height 307
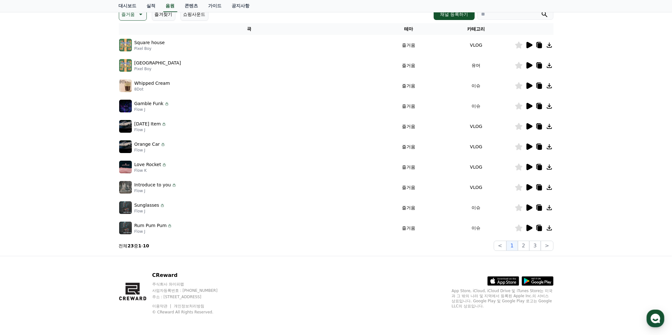
scroll to position [231, 0]
click at [527, 231] on icon at bounding box center [530, 228] width 6 height 6
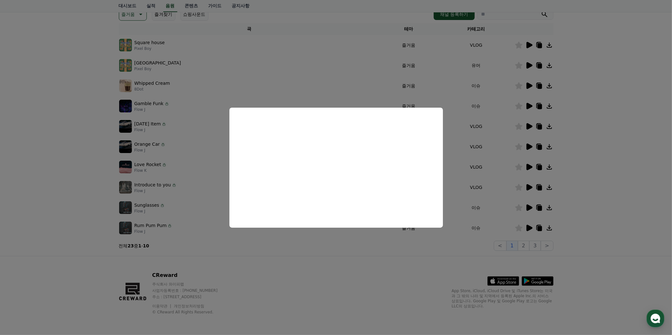
click at [574, 291] on button "close modal" at bounding box center [336, 167] width 672 height 335
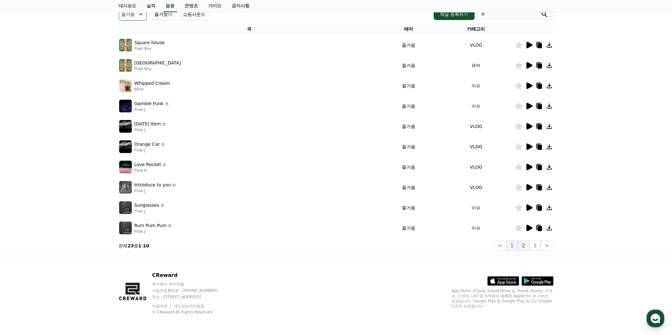
click at [518, 251] on button "2" at bounding box center [523, 246] width 11 height 10
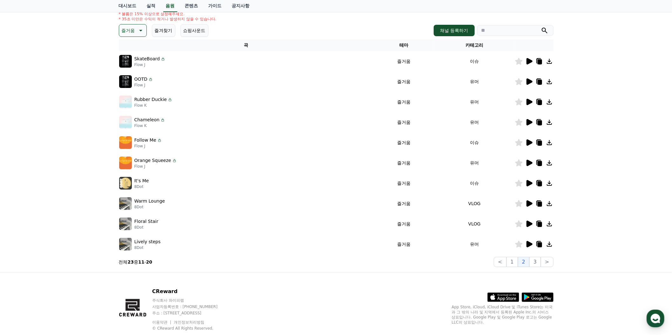
scroll to position [77, 0]
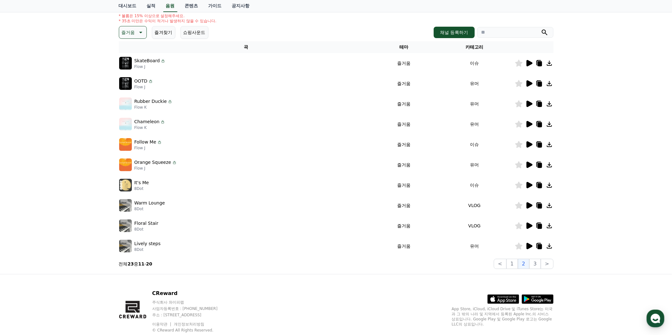
click at [525, 67] on icon at bounding box center [529, 63] width 8 height 8
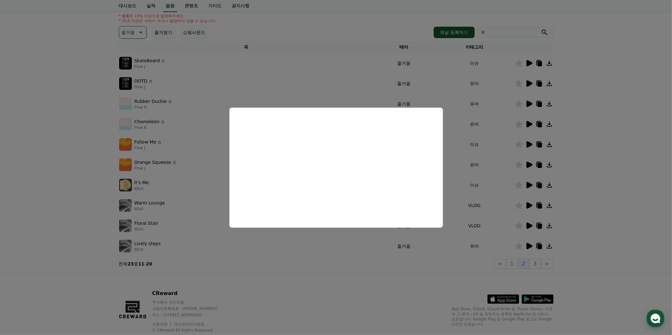
click at [584, 230] on button "close modal" at bounding box center [336, 167] width 672 height 335
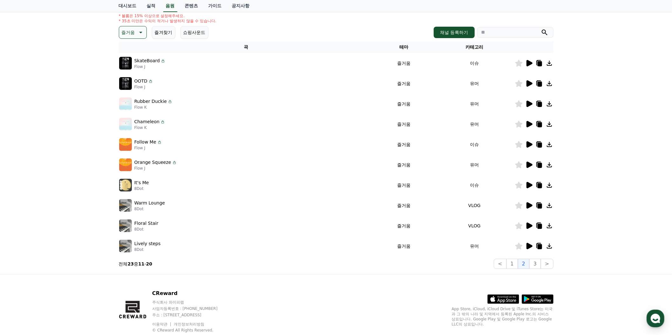
click at [546, 67] on icon at bounding box center [550, 63] width 8 height 8
drag, startPoint x: 462, startPoint y: 149, endPoint x: 368, endPoint y: 145, distance: 94.8
click at [368, 73] on tr "SkateBoard Flow J 즐거움 이슈" at bounding box center [336, 63] width 435 height 20
copy tr "즐거움 이슈"
click at [62, 178] on div "크리워드 음원 서비스 이용 시 유의사항 음원 * 볼륨은 15% 이상으로 설정해주세요. * 35초 미만은 수익이 적거나 발생하지 않을 수 있습니…" at bounding box center [336, 120] width 672 height 307
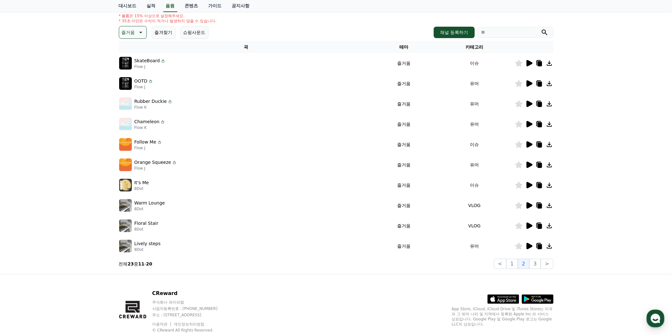
click at [515, 87] on div at bounding box center [534, 84] width 38 height 8
click at [527, 87] on icon at bounding box center [530, 83] width 6 height 6
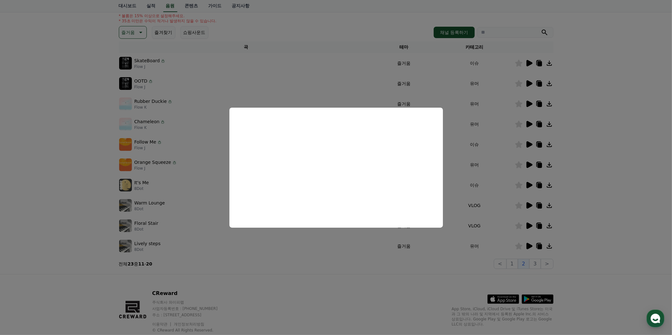
click at [617, 233] on button "close modal" at bounding box center [336, 167] width 672 height 335
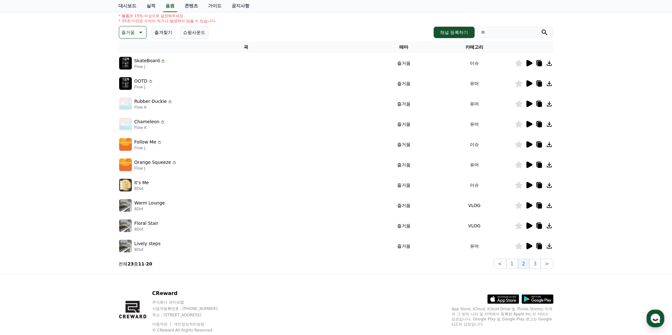
click at [525, 108] on icon at bounding box center [529, 104] width 8 height 8
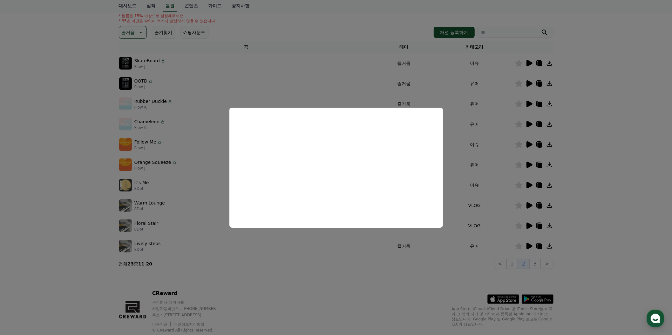
click at [594, 214] on button "close modal" at bounding box center [336, 167] width 672 height 335
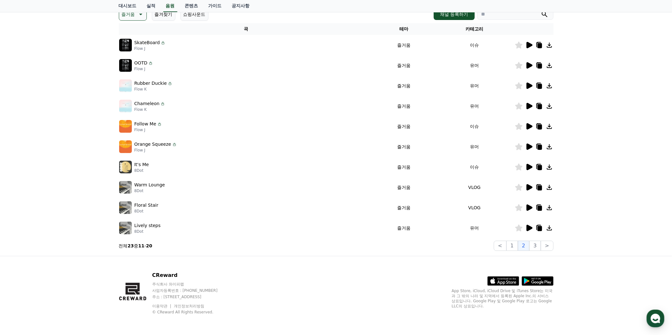
scroll to position [308, 0]
click at [525, 163] on icon at bounding box center [529, 167] width 8 height 8
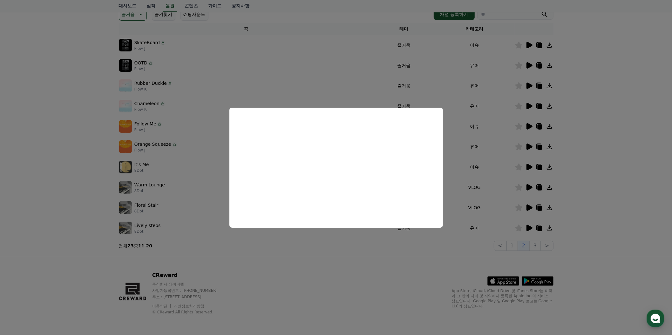
click at [669, 172] on button "close modal" at bounding box center [336, 167] width 672 height 335
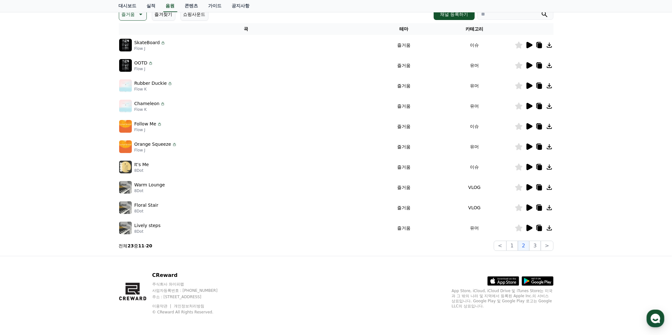
drag, startPoint x: 464, startPoint y: 119, endPoint x: 377, endPoint y: 119, distance: 87.4
click at [377, 157] on tr "It's Me 8Dot 즐거움 이슈" at bounding box center [336, 167] width 435 height 20
copy tr "즐거움 이슈"
click at [546, 163] on icon at bounding box center [550, 167] width 8 height 8
click at [92, 227] on div "크리워드 음원 서비스 이용 시 유의사항 음원 * 볼륨은 15% 이상으로 설정해주세요. * 35초 미만은 수익이 적거나 발생하지 않을 수 있습니…" at bounding box center [336, 102] width 672 height 307
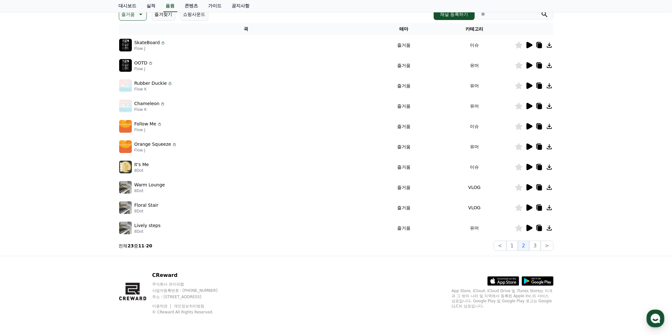
scroll to position [0, 0]
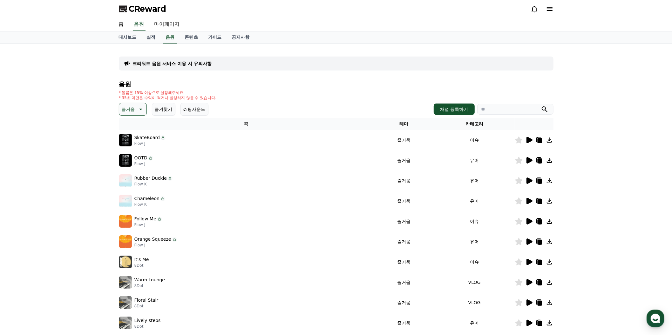
click at [147, 116] on button "즐거움" at bounding box center [133, 109] width 28 height 13
click at [147, 53] on button "분위기있는" at bounding box center [133, 46] width 27 height 14
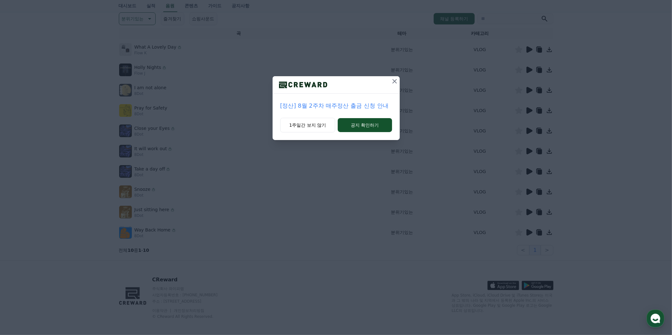
scroll to position [115, 0]
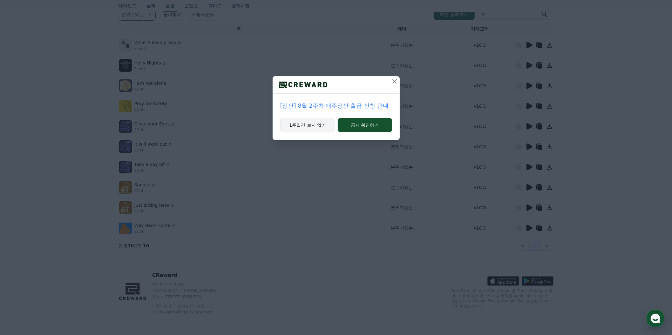
click at [315, 133] on button "1주일간 보지 않기" at bounding box center [307, 125] width 55 height 15
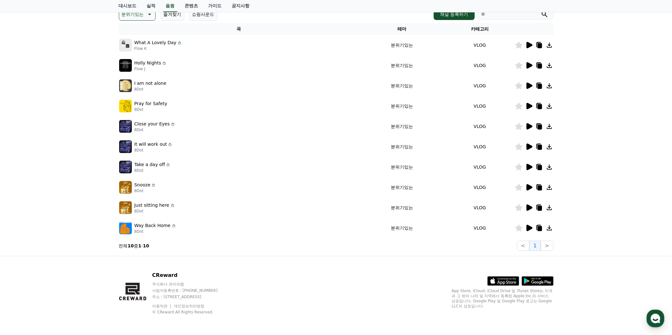
click at [515, 49] on div at bounding box center [534, 45] width 38 height 8
click at [527, 48] on icon at bounding box center [530, 45] width 6 height 6
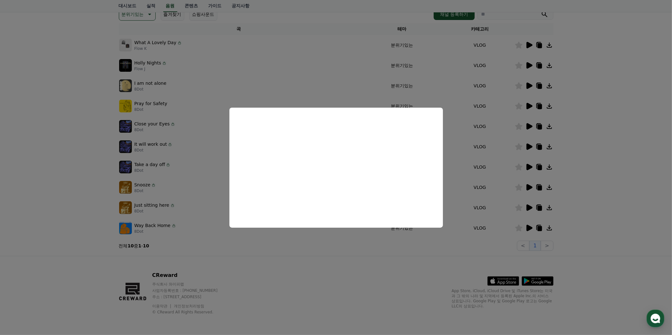
click at [624, 190] on button "close modal" at bounding box center [336, 167] width 672 height 335
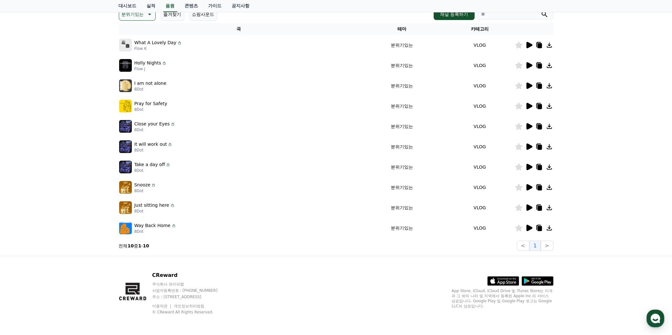
click at [527, 69] on icon at bounding box center [530, 65] width 6 height 6
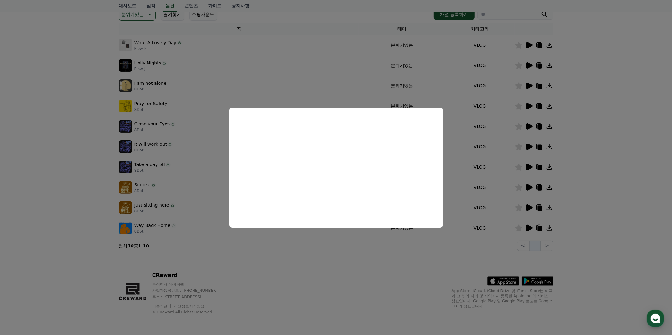
click at [637, 173] on button "close modal" at bounding box center [336, 167] width 672 height 335
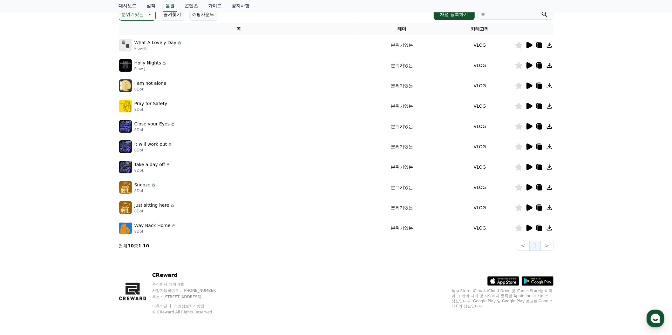
click at [527, 89] on icon at bounding box center [530, 86] width 6 height 6
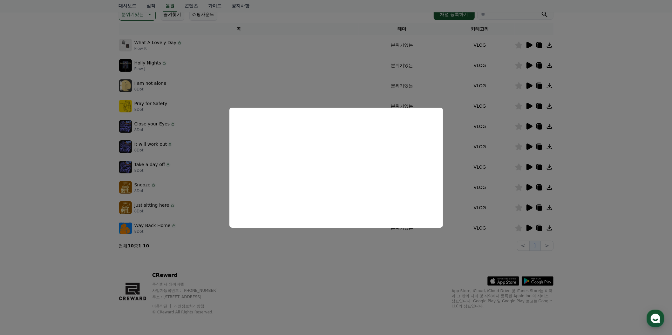
click at [606, 178] on button "close modal" at bounding box center [336, 167] width 672 height 335
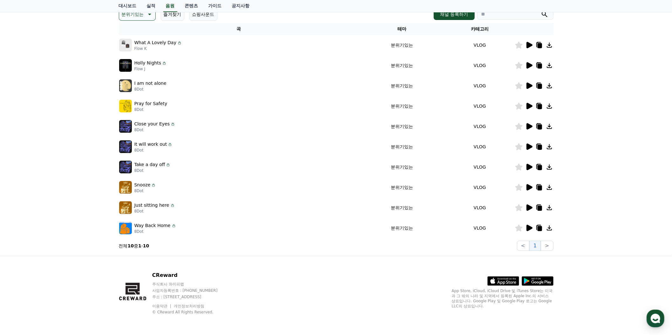
click at [546, 90] on icon at bounding box center [550, 86] width 8 height 8
drag, startPoint x: 469, startPoint y: 176, endPoint x: 364, endPoint y: 178, distance: 104.9
click at [364, 96] on tr "I am not alone 8Dot 분위기있는 VLOG" at bounding box center [336, 86] width 435 height 20
copy tr "분위기있는 VLOG"
click at [527, 130] on icon at bounding box center [530, 126] width 6 height 6
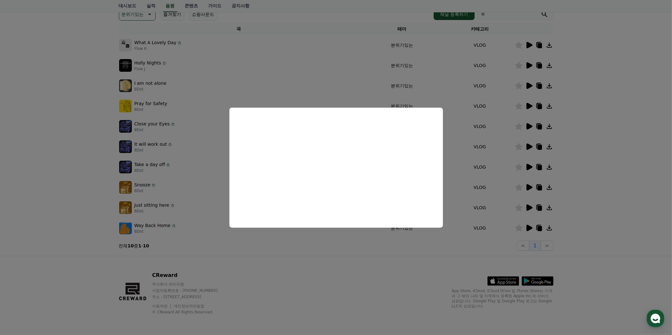
click at [630, 207] on button "close modal" at bounding box center [336, 167] width 672 height 335
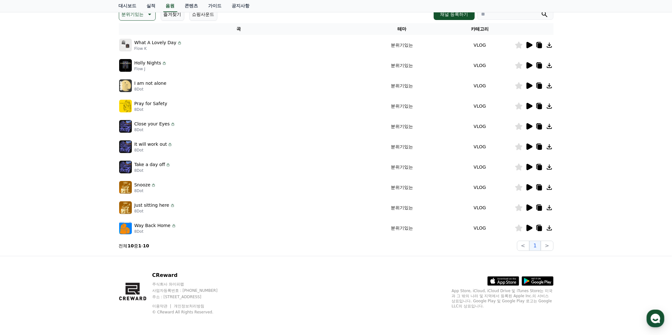
click at [547, 129] on icon at bounding box center [549, 126] width 5 height 5
drag, startPoint x: 63, startPoint y: 173, endPoint x: 63, endPoint y: 169, distance: 3.8
click at [62, 172] on div "크리워드 음원 서비스 이용 시 유의사항 음원 * 볼륨은 15% 이상으로 설정해주세요. * 35초 미만은 수익이 적거나 발생하지 않을 수 있습니…" at bounding box center [336, 102] width 672 height 307
click at [136, 19] on p "분위기있는" at bounding box center [133, 14] width 22 height 9
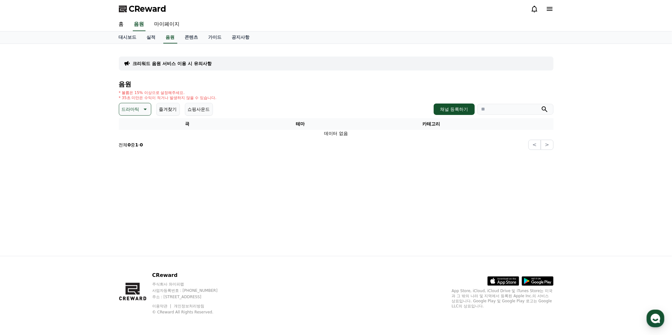
click at [142, 116] on button "드라마틱" at bounding box center [135, 109] width 32 height 13
click at [139, 152] on button "감동적인" at bounding box center [131, 145] width 23 height 14
